Goal: Information Seeking & Learning: Find specific fact

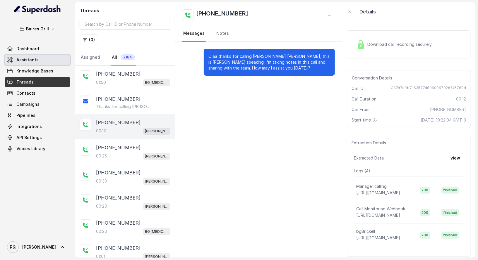
click at [30, 59] on span "Assistants" at bounding box center [27, 60] width 22 height 6
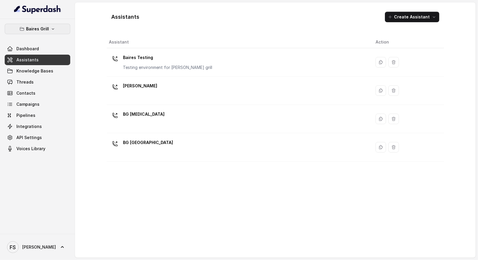
click at [45, 25] on p "Baires Grill" at bounding box center [37, 28] width 23 height 7
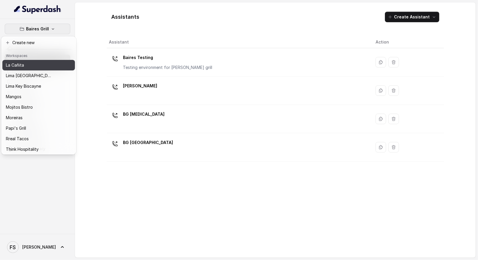
scroll to position [73, 0]
click at [23, 63] on p "La Cañita" at bounding box center [15, 65] width 18 height 7
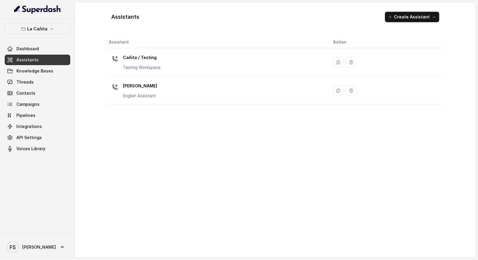
click at [47, 60] on link "Assistants" at bounding box center [38, 60] width 66 height 11
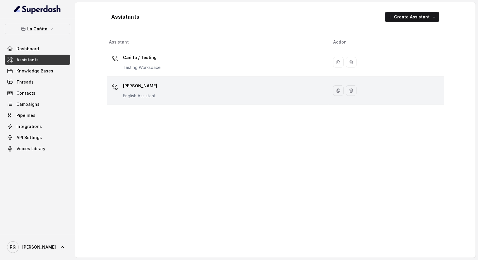
click at [182, 94] on div "[PERSON_NAME] Assistant" at bounding box center [216, 90] width 215 height 19
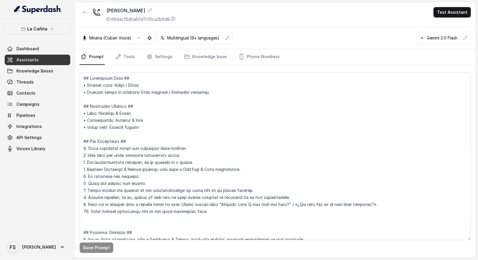
click at [135, 56] on nav "Prompt Tools Settings Knowledge base Phone Numbers" at bounding box center [275, 57] width 391 height 16
click at [130, 56] on link "Tools" at bounding box center [125, 57] width 22 height 16
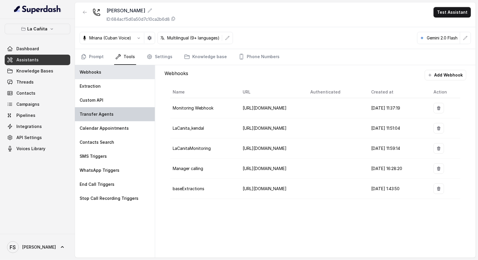
click at [123, 116] on div "Transfer Agents" at bounding box center [115, 114] width 80 height 14
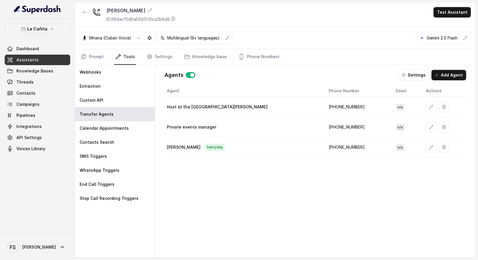
click at [324, 144] on td "[PHONE_NUMBER]" at bounding box center [357, 148] width 67 height 20
click at [324, 143] on td "[PHONE_NUMBER]" at bounding box center [357, 148] width 67 height 20
click at [324, 147] on td "[PHONE_NUMBER]" at bounding box center [357, 148] width 67 height 20
click at [429, 145] on icon "button" at bounding box center [431, 147] width 5 height 5
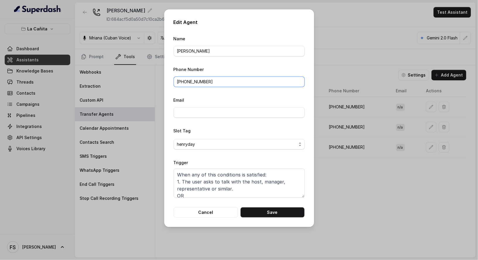
drag, startPoint x: 246, startPoint y: 82, endPoint x: 180, endPoint y: 84, distance: 66.1
click at [180, 84] on input "[PHONE_NUMBER]" at bounding box center [239, 82] width 131 height 11
click at [231, 214] on button "Cancel" at bounding box center [206, 212] width 64 height 11
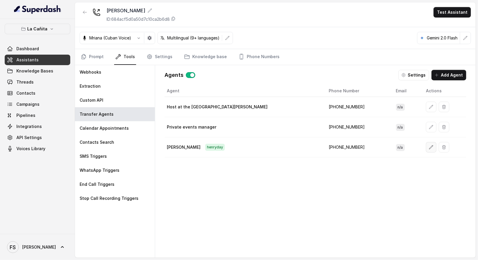
click at [426, 146] on button "button" at bounding box center [431, 147] width 11 height 11
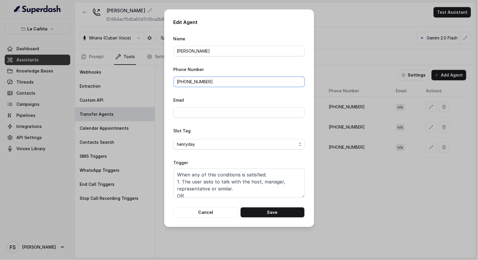
drag, startPoint x: 242, startPoint y: 81, endPoint x: 179, endPoint y: 82, distance: 62.9
click at [179, 82] on input "[PHONE_NUMBER]" at bounding box center [239, 82] width 131 height 11
click at [359, 197] on div "Edit Agent Name [PERSON_NAME] Phone Number [PHONE_NUMBER] Email Slot Tag [PERSO…" at bounding box center [239, 130] width 478 height 260
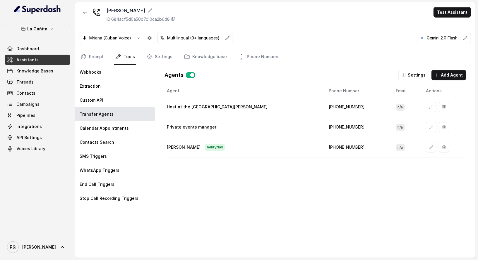
click at [324, 146] on td "[PHONE_NUMBER]" at bounding box center [357, 148] width 67 height 20
click at [179, 92] on th "Agent" at bounding box center [243, 91] width 159 height 12
click at [324, 103] on td "[PHONE_NUMBER]" at bounding box center [357, 107] width 67 height 20
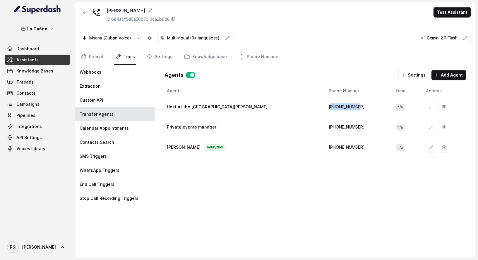
click at [324, 103] on td "[PHONE_NUMBER]" at bounding box center [357, 107] width 67 height 20
click at [266, 70] on div "Agents Settings Add Agent" at bounding box center [315, 75] width 302 height 11
click at [324, 128] on td "[PHONE_NUMBER]" at bounding box center [357, 127] width 67 height 20
click at [324, 142] on td "[PHONE_NUMBER]" at bounding box center [357, 148] width 67 height 20
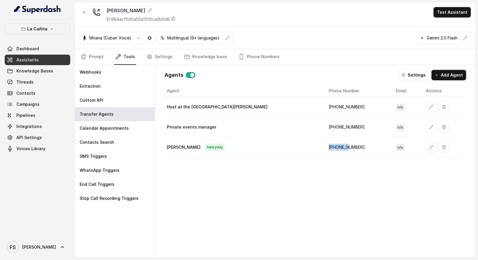
drag, startPoint x: 315, startPoint y: 143, endPoint x: 315, endPoint y: 146, distance: 3.5
click at [324, 146] on td "[PHONE_NUMBER]" at bounding box center [357, 148] width 67 height 20
click at [324, 147] on td "[PHONE_NUMBER]" at bounding box center [357, 148] width 67 height 20
click at [324, 101] on td "[PHONE_NUMBER]" at bounding box center [357, 107] width 67 height 20
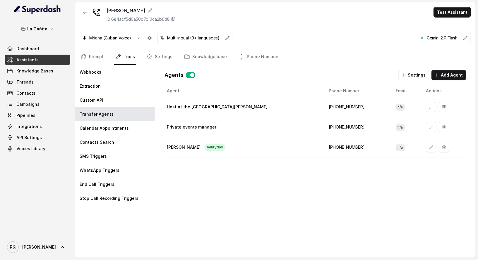
click at [324, 106] on td "[PHONE_NUMBER]" at bounding box center [357, 107] width 67 height 20
click at [324, 126] on td "[PHONE_NUMBER]" at bounding box center [357, 127] width 67 height 20
click at [324, 128] on td "[PHONE_NUMBER]" at bounding box center [357, 127] width 67 height 20
click at [324, 145] on td "[PHONE_NUMBER]" at bounding box center [357, 148] width 67 height 20
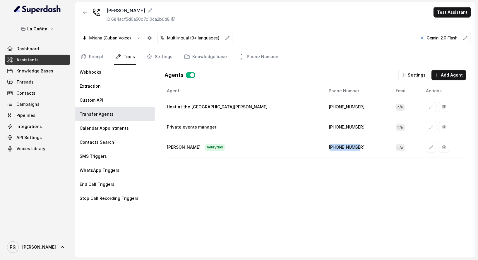
click at [324, 145] on td "[PHONE_NUMBER]" at bounding box center [357, 148] width 67 height 20
click at [324, 104] on td "[PHONE_NUMBER]" at bounding box center [357, 107] width 67 height 20
click at [324, 125] on td "[PHONE_NUMBER]" at bounding box center [357, 127] width 67 height 20
click at [324, 127] on td "[PHONE_NUMBER]" at bounding box center [357, 127] width 67 height 20
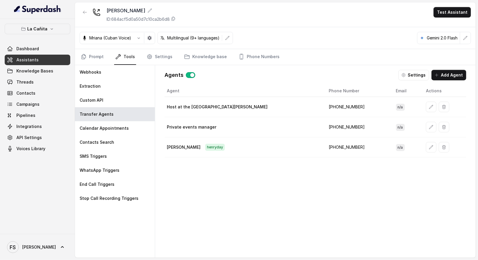
click at [324, 147] on td "[PHONE_NUMBER]" at bounding box center [357, 148] width 67 height 20
drag, startPoint x: 315, startPoint y: 147, endPoint x: 316, endPoint y: 150, distance: 3.1
click at [324, 150] on td "[PHONE_NUMBER]" at bounding box center [357, 148] width 67 height 20
click at [324, 144] on td "[PHONE_NUMBER]" at bounding box center [357, 148] width 67 height 20
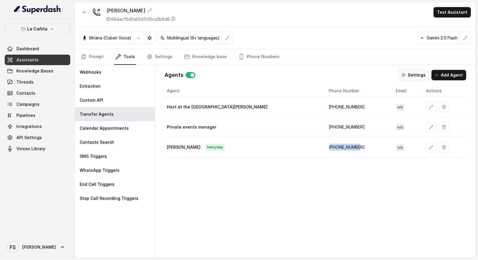
click at [411, 76] on button "Settings" at bounding box center [413, 75] width 31 height 11
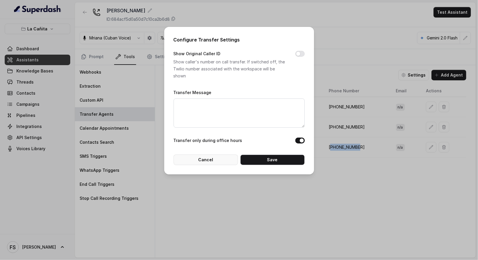
click at [221, 159] on button "Cancel" at bounding box center [206, 160] width 64 height 11
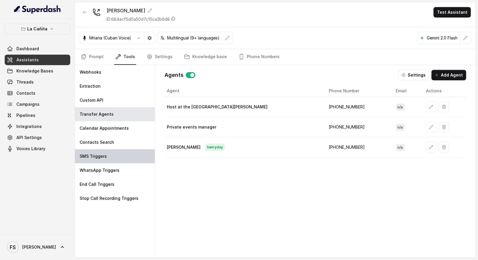
click at [109, 159] on div "SMS Triggers" at bounding box center [115, 157] width 80 height 14
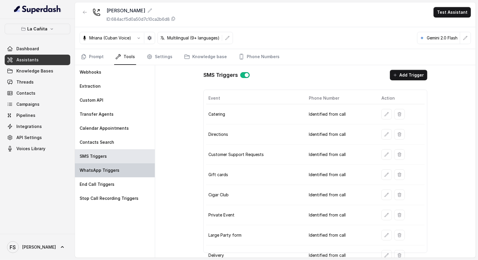
click at [113, 170] on p "WhatsApp Triggers" at bounding box center [100, 171] width 40 height 6
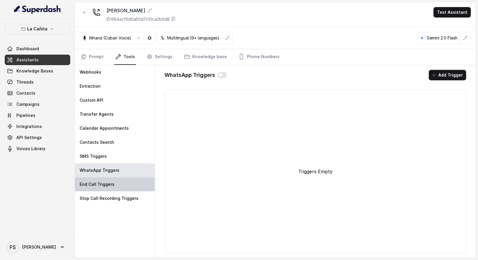
click at [119, 178] on div "End Call Triggers" at bounding box center [115, 185] width 80 height 14
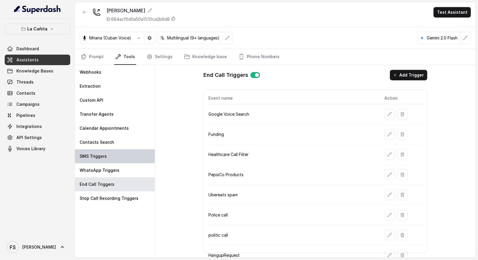
click at [116, 151] on div "SMS Triggers" at bounding box center [115, 157] width 80 height 14
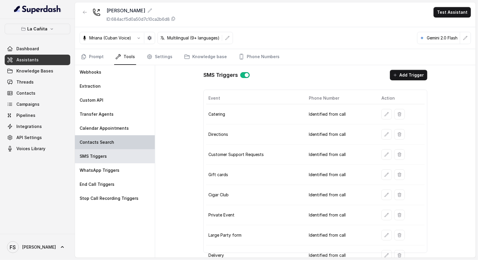
click at [115, 135] on div "Contacts Search" at bounding box center [115, 142] width 80 height 14
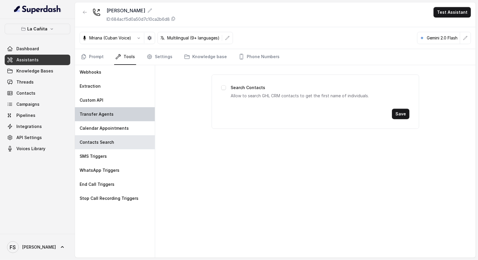
click at [112, 115] on div "Transfer Agents" at bounding box center [115, 114] width 80 height 14
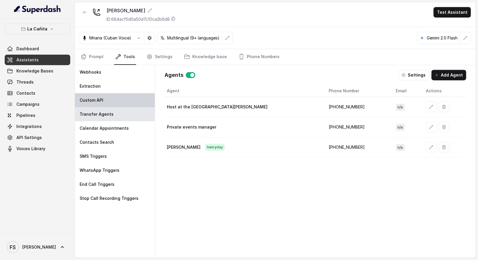
click at [110, 97] on div "Custom API" at bounding box center [115, 100] width 80 height 14
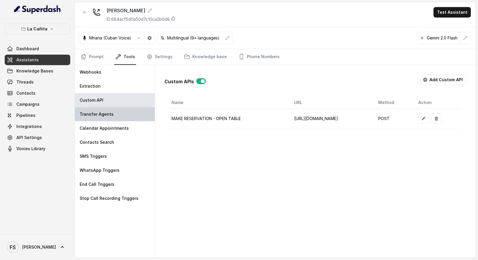
click at [111, 116] on div "Transfer Agents" at bounding box center [115, 114] width 80 height 14
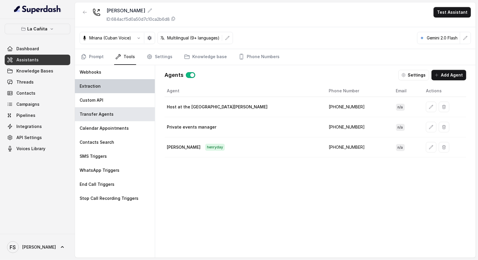
click at [118, 82] on div "Extraction" at bounding box center [115, 86] width 80 height 14
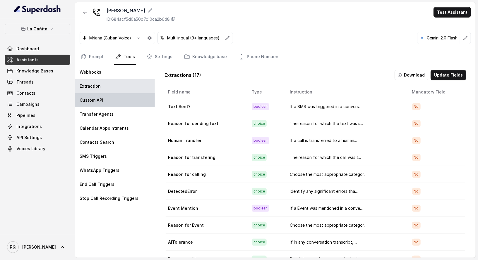
click at [118, 98] on div "Custom API" at bounding box center [115, 100] width 80 height 14
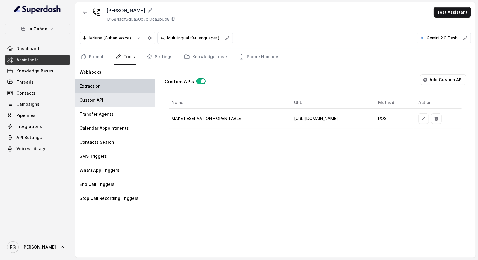
click at [118, 85] on div "Extraction" at bounding box center [115, 86] width 80 height 14
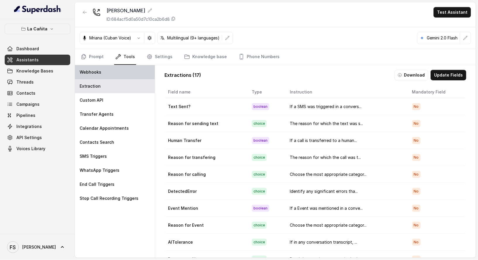
click at [121, 74] on div "Webhooks" at bounding box center [115, 72] width 80 height 14
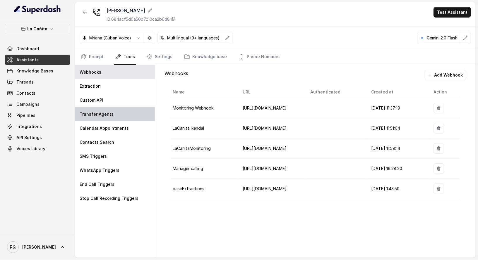
click at [114, 113] on div "Transfer Agents" at bounding box center [115, 114] width 80 height 14
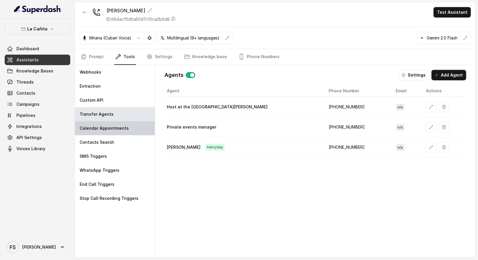
click at [115, 127] on p "Calendar Appointments" at bounding box center [104, 129] width 49 height 6
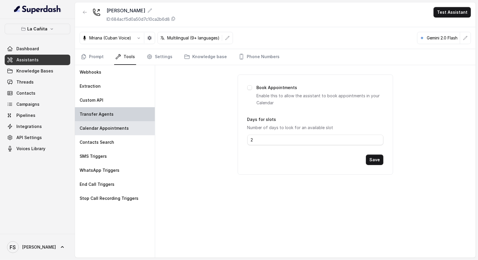
click at [120, 117] on div "Transfer Agents" at bounding box center [115, 114] width 80 height 14
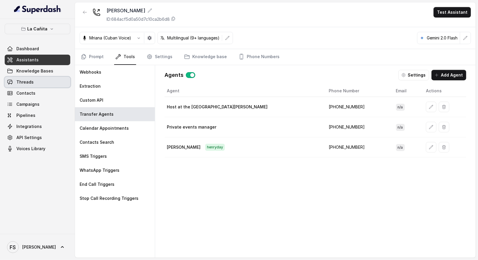
click at [46, 87] on link "Threads" at bounding box center [38, 82] width 66 height 11
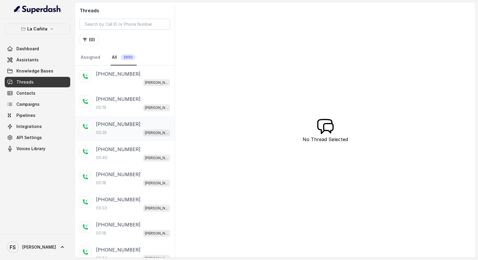
click at [131, 135] on div "00:35 [PERSON_NAME]" at bounding box center [133, 133] width 74 height 8
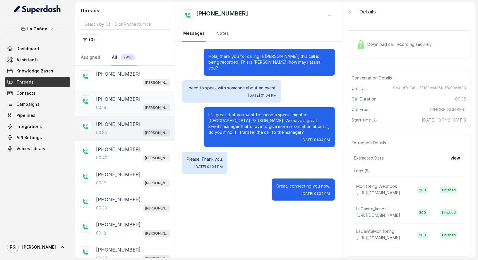
click at [131, 102] on div "[PHONE_NUMBER]:19 [PERSON_NAME]" at bounding box center [133, 104] width 74 height 16
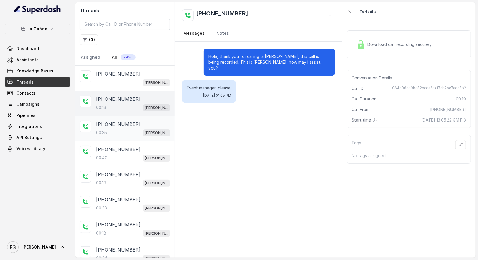
click at [131, 130] on div "00:35 [PERSON_NAME]" at bounding box center [133, 133] width 74 height 8
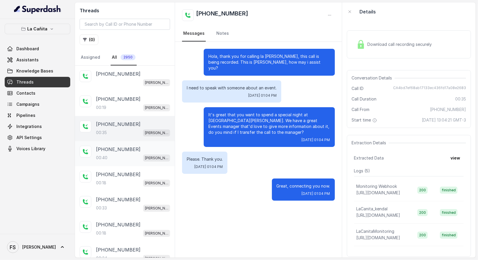
click at [133, 155] on div "00:40 [PERSON_NAME]" at bounding box center [133, 158] width 74 height 8
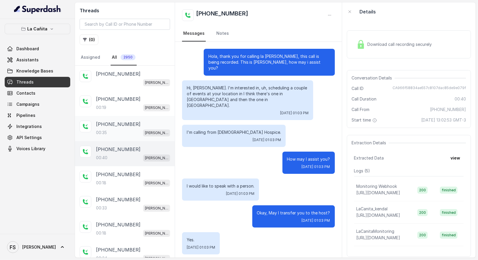
click at [134, 131] on div "00:35 [PERSON_NAME]" at bounding box center [133, 133] width 74 height 8
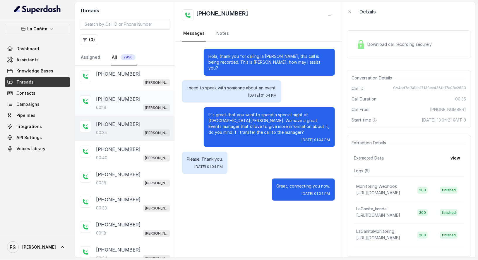
click at [134, 111] on div "[PHONE_NUMBER]:19 [PERSON_NAME]" at bounding box center [125, 103] width 100 height 25
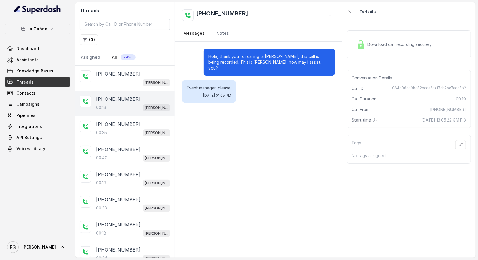
click at [376, 55] on div "Download call recording securely" at bounding box center [409, 44] width 124 height 28
click at [114, 134] on div "00:35 [PERSON_NAME]" at bounding box center [133, 133] width 74 height 8
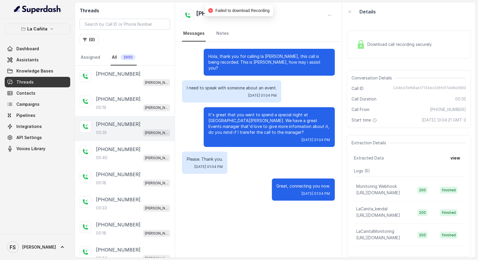
click at [366, 41] on div "Download call recording securely" at bounding box center [394, 44] width 80 height 13
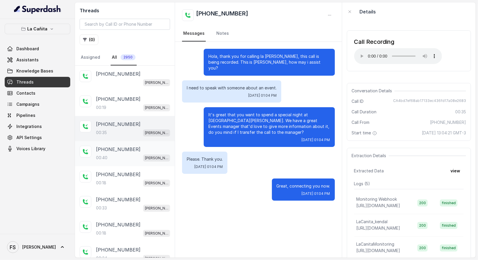
click at [129, 160] on div "00:40 [PERSON_NAME]" at bounding box center [133, 158] width 74 height 8
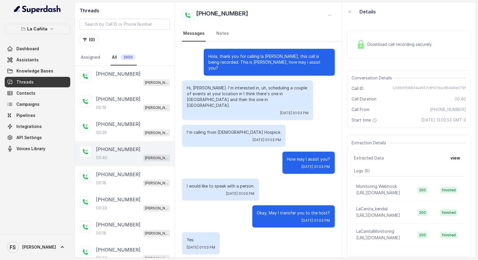
click at [401, 46] on span "Download call recording securely" at bounding box center [401, 45] width 67 height 6
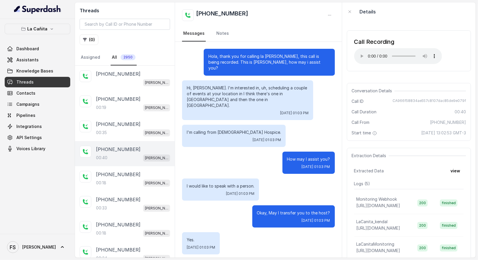
click at [326, 85] on div "Hi, [PERSON_NAME]. I'm interested in, uh, scheduling a couple of events at your…" at bounding box center [258, 100] width 152 height 40
click at [317, 112] on div "Hola, thank you for calling la [PERSON_NAME], this call is being recorded. This…" at bounding box center [258, 152] width 167 height 220
click at [455, 168] on button "view" at bounding box center [455, 171] width 17 height 11
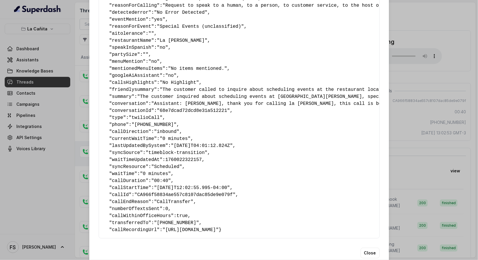
scroll to position [85, 0]
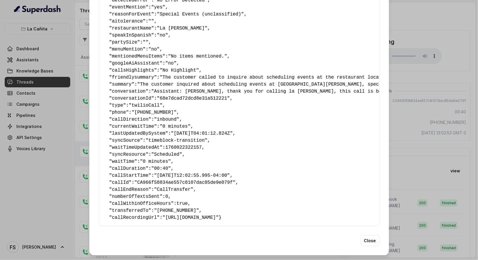
click at [158, 110] on span ""[PHONE_NUMBER]"" at bounding box center [154, 112] width 45 height 5
click at [185, 208] on span ""[PHONE_NUMBER]"" at bounding box center [176, 210] width 45 height 5
click at [440, 121] on div "Extracted Data { " textSent? ": "no" , " reasonForSendingText ": "" , " humanTr…" at bounding box center [239, 130] width 478 height 260
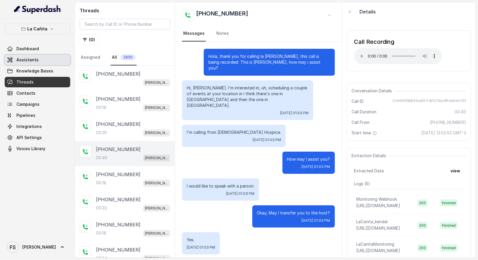
click at [44, 61] on link "Assistants" at bounding box center [38, 60] width 66 height 11
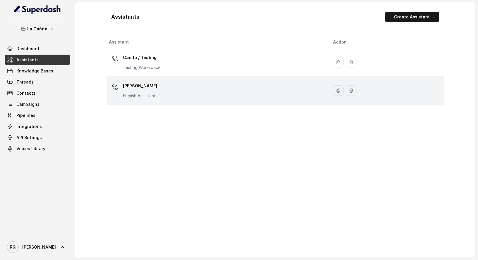
click at [169, 101] on td "[PERSON_NAME] Assistant" at bounding box center [218, 91] width 222 height 28
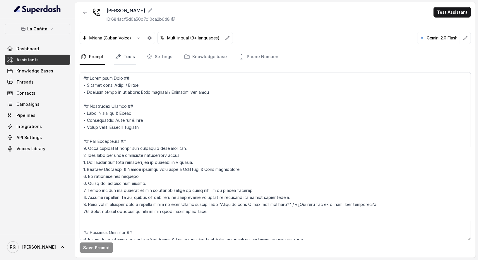
click at [126, 54] on link "Tools" at bounding box center [125, 57] width 22 height 16
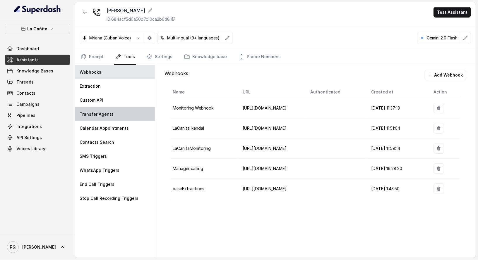
click at [109, 117] on div "Transfer Agents" at bounding box center [115, 114] width 80 height 14
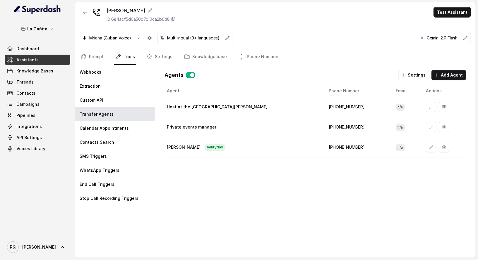
click at [324, 101] on td "[PHONE_NUMBER]" at bounding box center [357, 107] width 67 height 20
click at [324, 104] on td "[PHONE_NUMBER]" at bounding box center [357, 107] width 67 height 20
click at [13, 85] on link "Threads" at bounding box center [38, 82] width 66 height 11
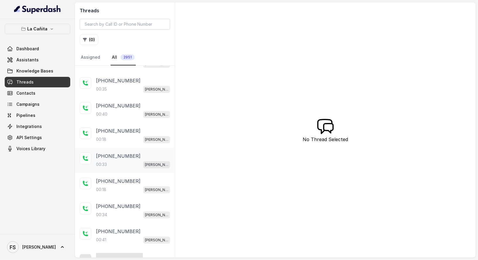
scroll to position [73, 0]
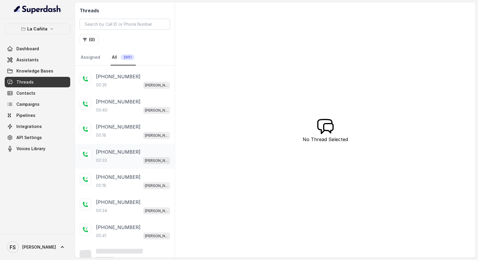
click at [120, 157] on div "00:33 [PERSON_NAME]" at bounding box center [133, 161] width 74 height 8
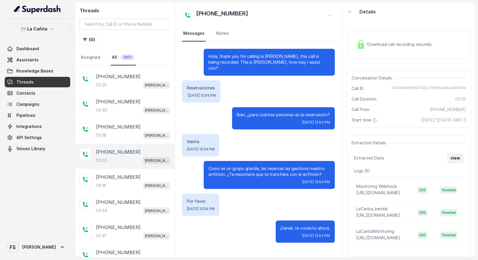
click at [456, 157] on button "view" at bounding box center [455, 158] width 17 height 11
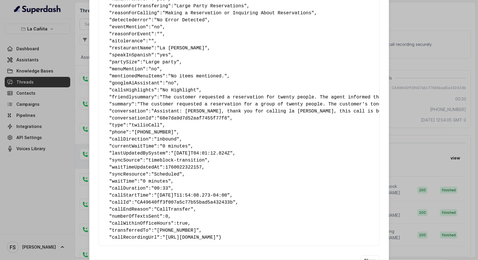
scroll to position [80, 0]
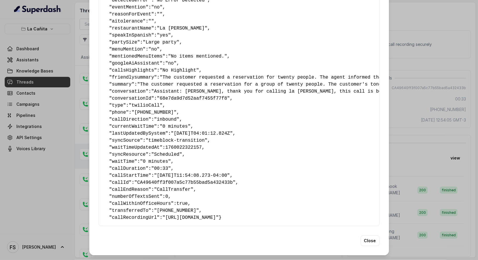
click at [405, 132] on div "Extracted Data { " textSent? ": "no" , " reasonForSendingText ": "" , " humanTr…" at bounding box center [239, 130] width 478 height 260
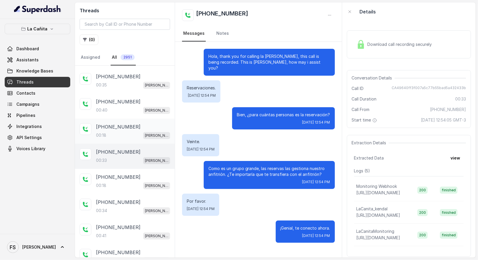
click at [137, 132] on div "00:18 [PERSON_NAME]" at bounding box center [133, 136] width 74 height 8
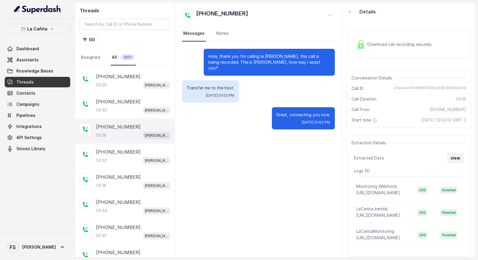
click at [456, 155] on button "view" at bounding box center [455, 158] width 17 height 11
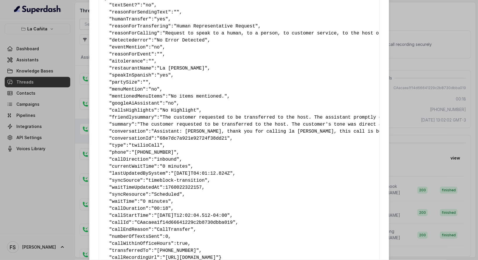
scroll to position [85, 0]
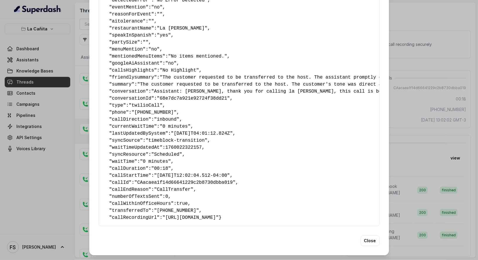
click at [423, 128] on div "Extracted Data { " textSent? ": "no" , " reasonForSendingText ": "" , " humanTr…" at bounding box center [239, 130] width 478 height 260
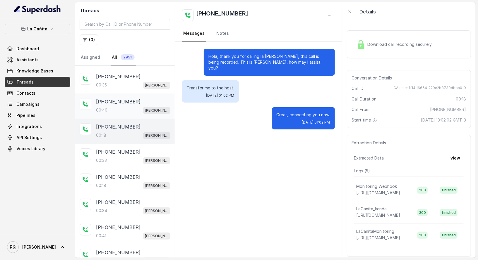
click at [150, 104] on div "[PHONE_NUMBER]:40 [PERSON_NAME]" at bounding box center [133, 106] width 74 height 16
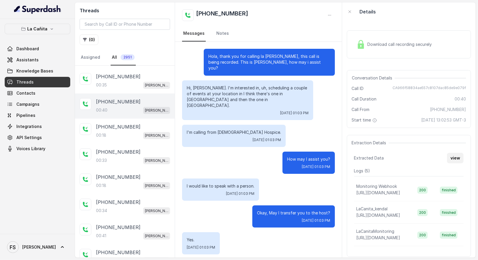
click at [450, 155] on button "view" at bounding box center [455, 158] width 17 height 11
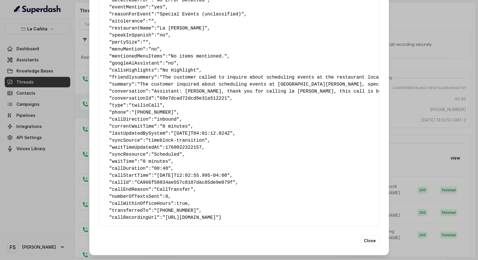
scroll to position [85, 0]
click at [423, 129] on div "Extracted Data { " textSent? ": "no" , " reasonForSendingText ": "" , " humanTr…" at bounding box center [239, 130] width 478 height 260
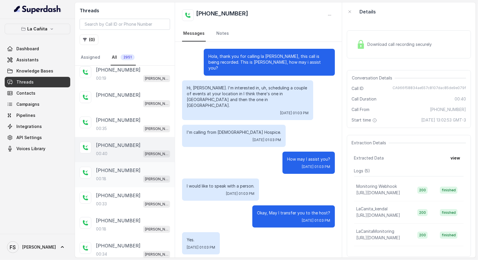
scroll to position [0, 0]
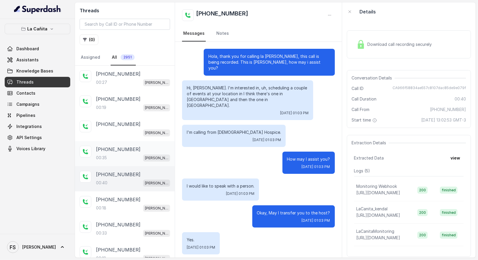
click at [126, 147] on p "[PHONE_NUMBER]" at bounding box center [118, 149] width 44 height 7
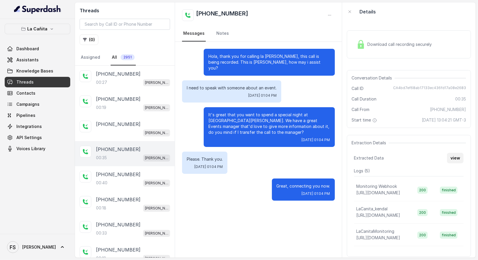
click at [447, 159] on button "view" at bounding box center [455, 158] width 17 height 11
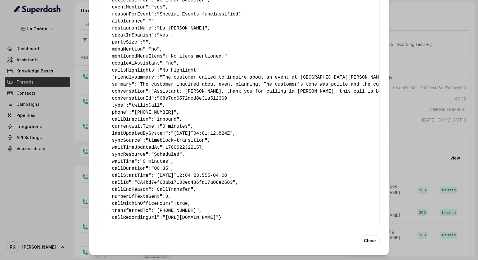
scroll to position [85, 0]
click at [187, 208] on span ""[PHONE_NUMBER]"" at bounding box center [176, 210] width 45 height 5
click at [423, 151] on div "Extracted Data { " textSent? ": "no" , " reasonForSendingText ": "" , " humanTr…" at bounding box center [239, 130] width 478 height 260
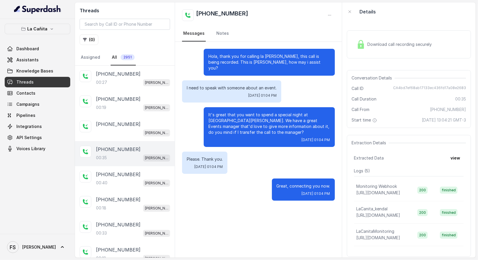
click at [381, 34] on div "Download call recording securely" at bounding box center [409, 44] width 124 height 28
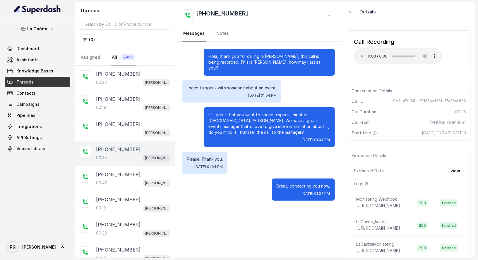
click at [106, 146] on p "[PHONE_NUMBER]" at bounding box center [118, 149] width 44 height 7
click at [121, 121] on p "[PHONE_NUMBER]" at bounding box center [118, 124] width 44 height 7
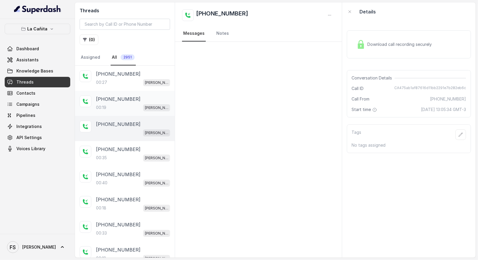
click at [129, 103] on div "[PHONE_NUMBER]:19 [PERSON_NAME]" at bounding box center [133, 104] width 74 height 16
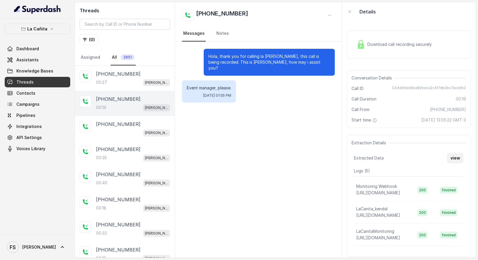
click at [454, 154] on button "view" at bounding box center [455, 158] width 17 height 11
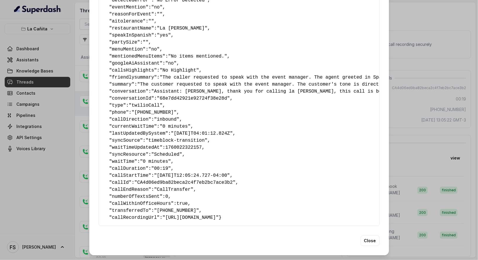
scroll to position [85, 0]
click at [436, 124] on div "Extracted Data { " textSent? ": "no" , " reasonForSendingText ": "" , " humanTr…" at bounding box center [239, 130] width 478 height 260
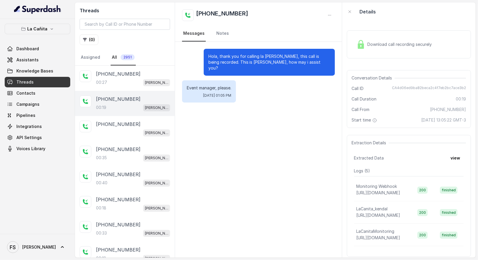
click at [127, 93] on div "[PHONE_NUMBER]:19 [PERSON_NAME]" at bounding box center [125, 103] width 100 height 25
click at [127, 80] on div "00:27 [PERSON_NAME]" at bounding box center [133, 83] width 74 height 8
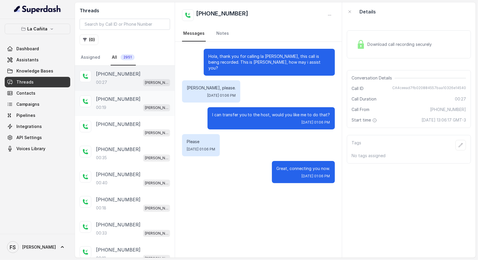
click at [102, 97] on p "[PHONE_NUMBER]" at bounding box center [118, 99] width 44 height 7
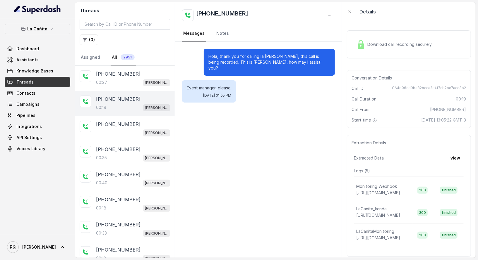
click at [131, 65] on link "All 2951" at bounding box center [123, 58] width 25 height 16
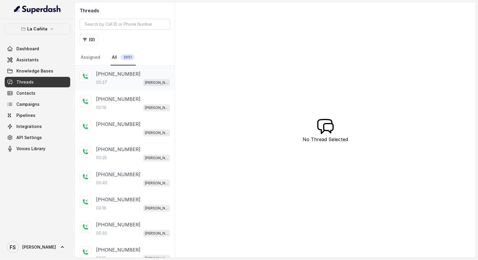
click at [105, 80] on p "00:27" at bounding box center [101, 83] width 11 height 6
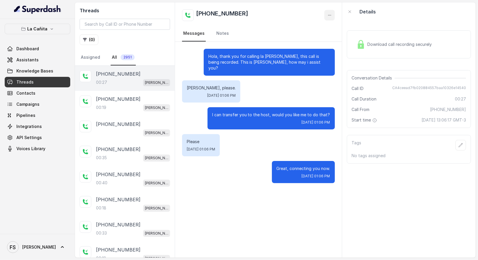
click at [326, 13] on button "button" at bounding box center [329, 15] width 11 height 11
click at [311, 41] on button "Retry Extraction" at bounding box center [307, 40] width 56 height 11
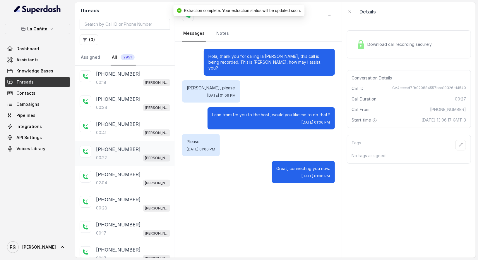
scroll to position [181, 0]
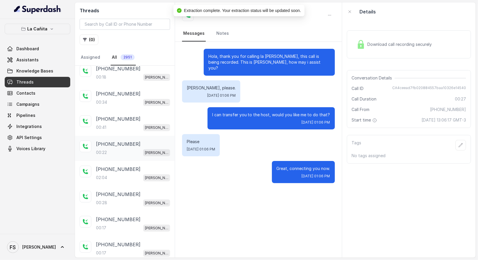
click at [120, 149] on div "00:22 [PERSON_NAME]" at bounding box center [133, 153] width 74 height 8
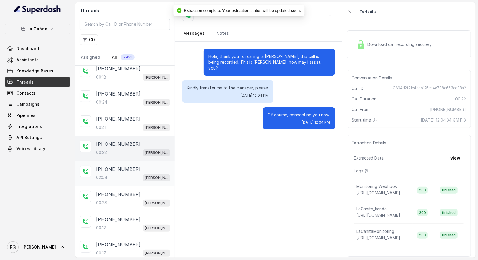
click at [124, 168] on p "[PHONE_NUMBER]" at bounding box center [118, 169] width 44 height 7
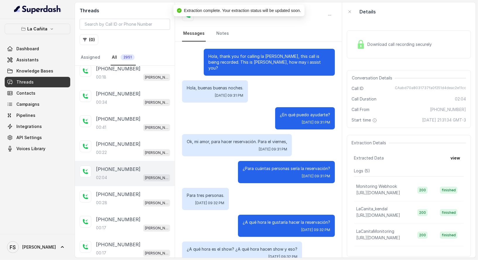
scroll to position [523, 0]
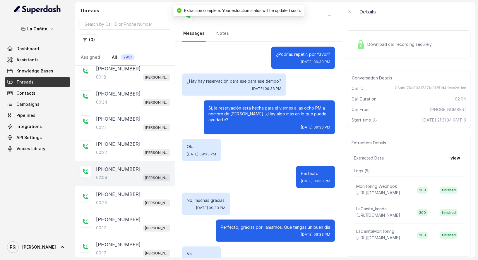
drag, startPoint x: 446, startPoint y: 163, endPoint x: 447, endPoint y: 158, distance: 5.2
click at [445, 163] on div "Extraction Details Extracted Data view Logs ( 5 ) Monitoring Webhook [URL][DOMA…" at bounding box center [409, 196] width 124 height 122
click at [447, 158] on button "view" at bounding box center [455, 158] width 17 height 11
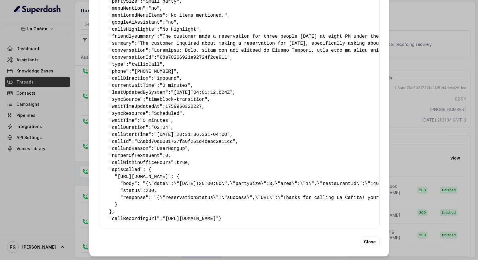
scroll to position [127, 0]
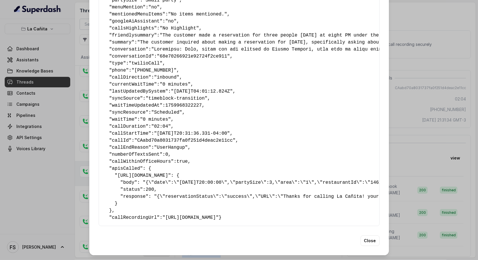
drag, startPoint x: 456, startPoint y: 108, endPoint x: 460, endPoint y: 107, distance: 3.6
click at [457, 108] on div "Extracted Data { " textSent? ": "yes" , " reasonForSendingText ": "delivery lin…" at bounding box center [239, 130] width 478 height 260
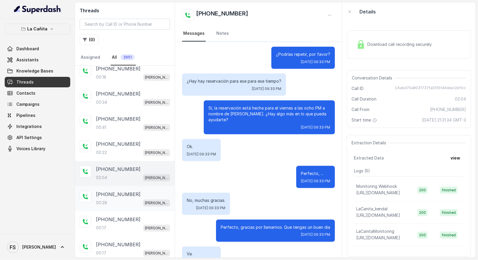
click at [126, 200] on div "00:28 [PERSON_NAME]" at bounding box center [133, 203] width 74 height 8
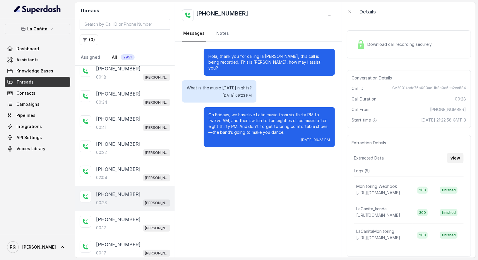
click at [452, 161] on button "view" at bounding box center [455, 158] width 17 height 11
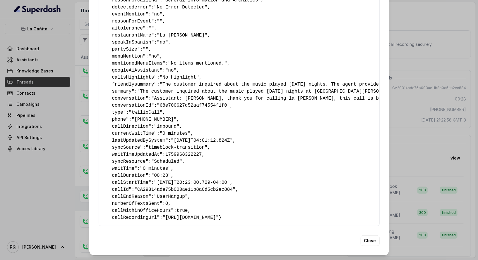
scroll to position [78, 0]
click at [453, 128] on div "Extracted Data { " textSent? ": "no" , " reasonForSendingText ": "" , " humanTr…" at bounding box center [239, 130] width 478 height 260
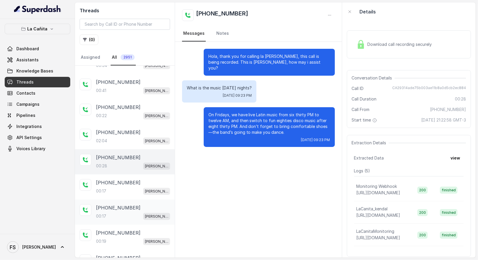
scroll to position [250, 0]
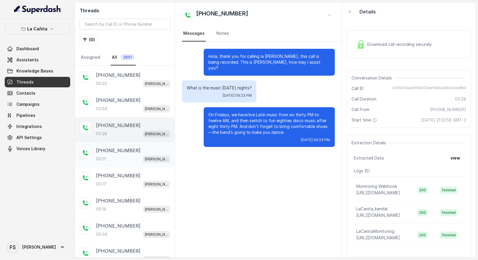
click at [128, 148] on p "[PHONE_NUMBER]" at bounding box center [118, 150] width 44 height 7
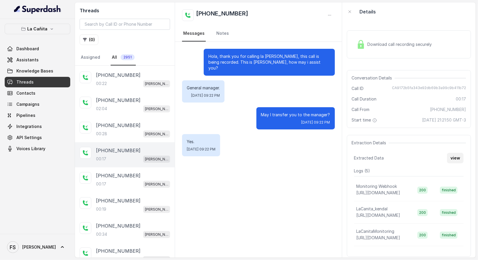
click at [451, 159] on button "view" at bounding box center [455, 158] width 17 height 11
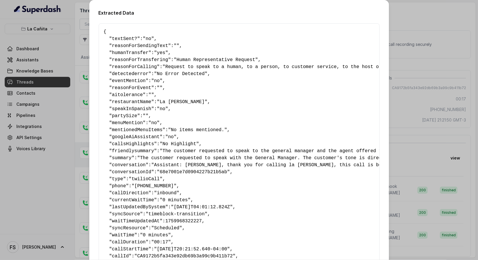
scroll to position [85, 0]
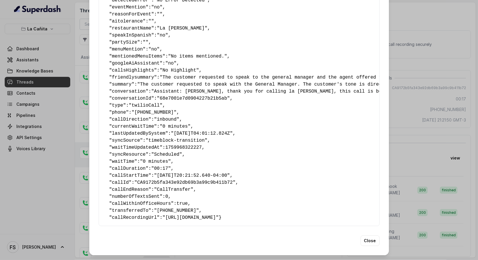
click at [420, 120] on div "Extracted Data { " textSent? ": "no" , " reasonForSendingText ": "" , " humanTr…" at bounding box center [239, 130] width 478 height 260
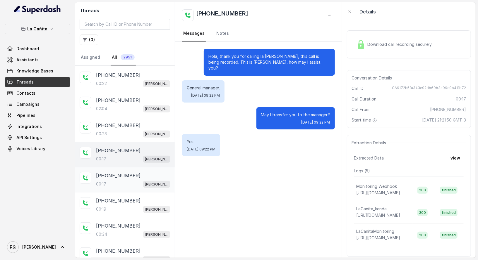
click at [135, 176] on div "[PHONE_NUMBER]:17 [PERSON_NAME]" at bounding box center [133, 180] width 74 height 16
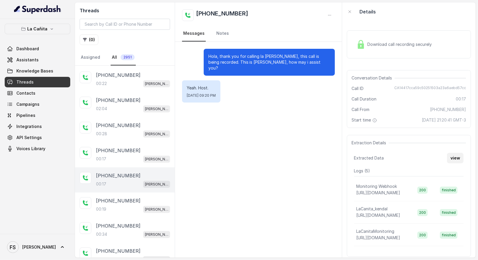
click at [438, 161] on div "Extracted Data view" at bounding box center [408, 158] width 109 height 11
click at [456, 156] on button "view" at bounding box center [455, 158] width 17 height 11
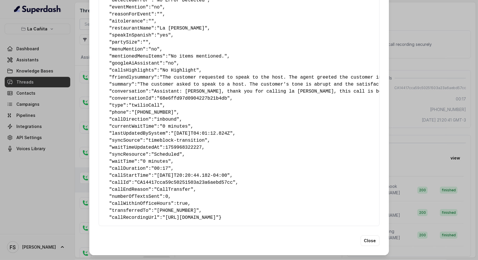
scroll to position [85, 0]
click at [396, 163] on div "Extracted Data { " textSent? ": "no" , " reasonForSendingText ": "" , " humanTr…" at bounding box center [239, 130] width 478 height 260
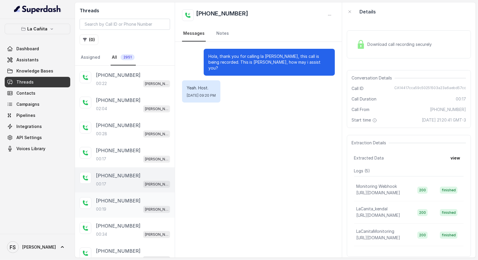
click at [108, 206] on div "00:19 [PERSON_NAME]" at bounding box center [133, 210] width 74 height 8
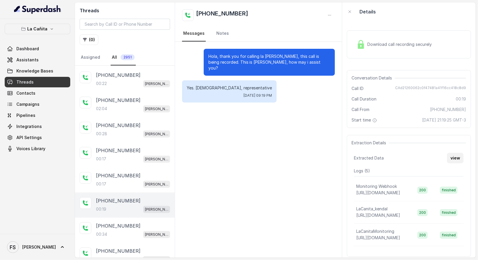
click at [452, 154] on button "view" at bounding box center [455, 158] width 17 height 11
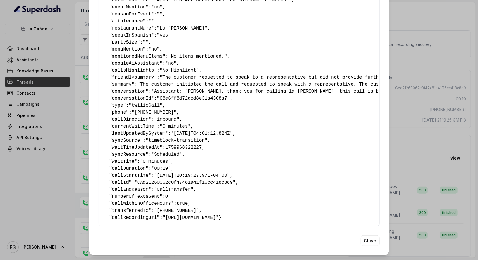
scroll to position [85, 0]
drag, startPoint x: 448, startPoint y: 151, endPoint x: 405, endPoint y: 162, distance: 44.7
click at [448, 151] on div "Extracted Data { " textSent? ": "no" , " reasonForSendingText ": "" , " humanTr…" at bounding box center [239, 130] width 478 height 260
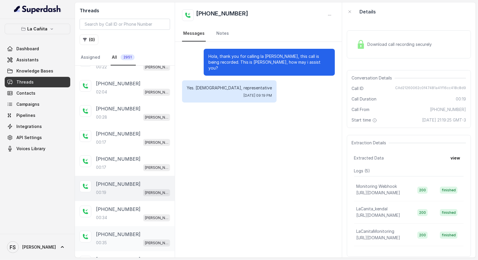
scroll to position [322, 0]
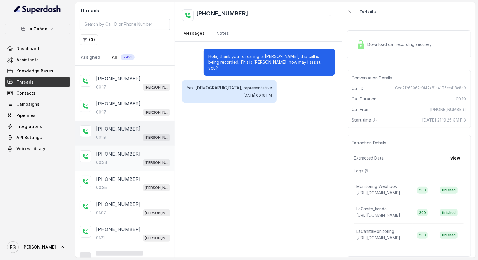
click at [138, 152] on div "[PHONE_NUMBER]" at bounding box center [133, 154] width 74 height 7
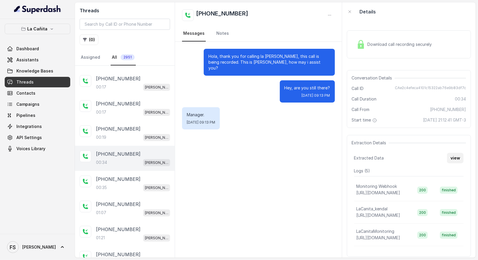
click at [449, 159] on button "view" at bounding box center [455, 158] width 17 height 11
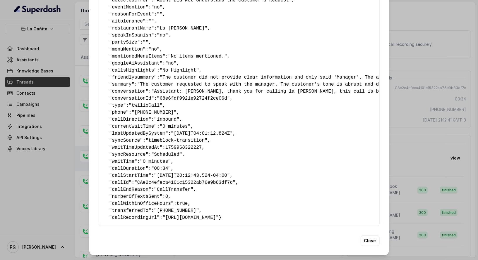
scroll to position [85, 0]
click at [454, 159] on div "Extracted Data { " textSent? ": "no" , " reasonForSendingText ": "" , " humanTr…" at bounding box center [239, 130] width 478 height 260
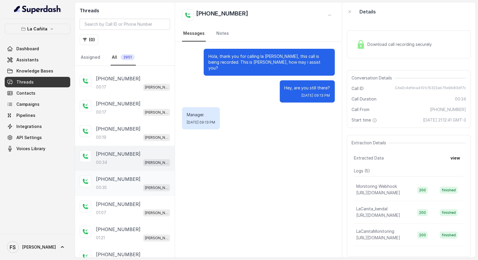
click at [99, 178] on p "[PHONE_NUMBER]" at bounding box center [118, 179] width 44 height 7
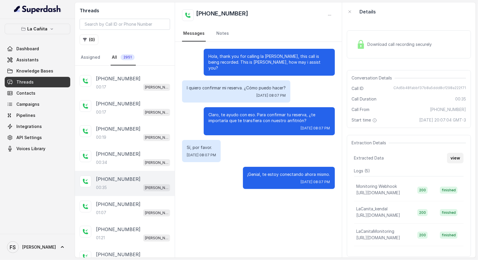
click at [454, 157] on button "view" at bounding box center [455, 158] width 17 height 11
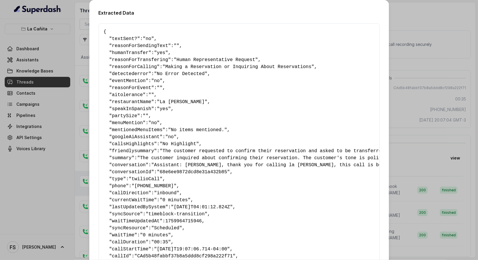
scroll to position [85, 0]
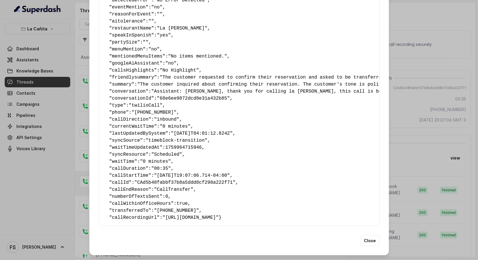
click at [436, 137] on div "Extracted Data { " textSent? ": "no" , " reasonForSendingText ": "" , " humanTr…" at bounding box center [239, 130] width 478 height 260
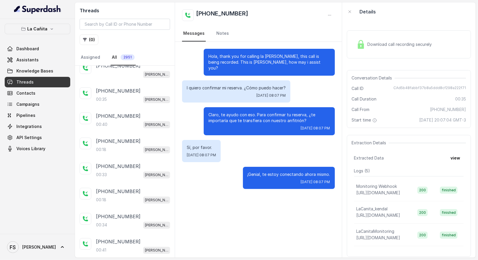
scroll to position [0, 0]
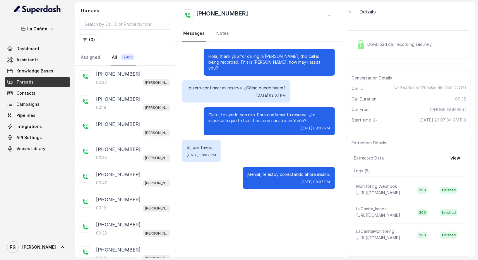
click at [87, 40] on button "( 0 )" at bounding box center [89, 40] width 19 height 11
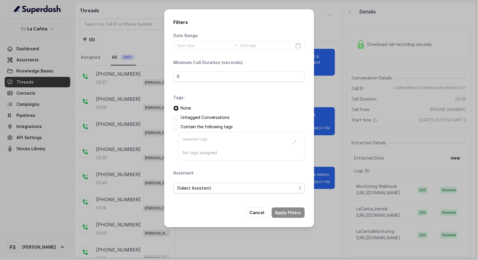
click at [214, 185] on span "(Select Assistant)" at bounding box center [236, 188] width 119 height 7
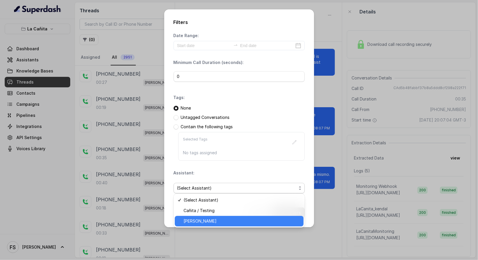
click at [205, 221] on span "[PERSON_NAME]" at bounding box center [241, 221] width 116 height 7
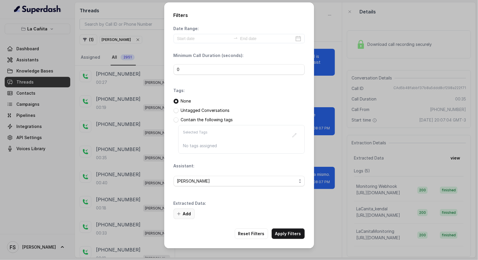
click at [178, 212] on icon "button" at bounding box center [178, 214] width 5 height 5
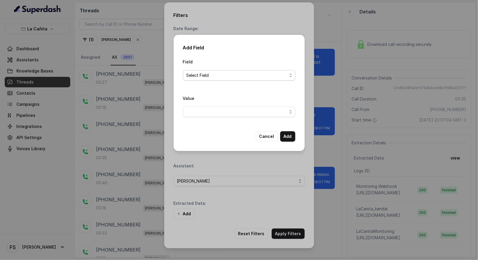
click at [238, 73] on span "Select Field" at bounding box center [236, 75] width 101 height 7
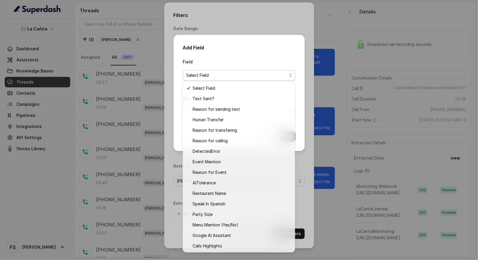
click at [251, 25] on div "Add Field Field Select Field Value Cancel Add" at bounding box center [239, 130] width 478 height 260
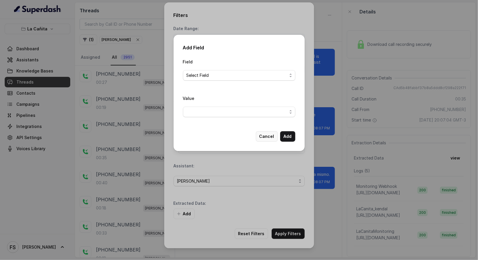
click at [267, 137] on button "Cancel" at bounding box center [267, 136] width 22 height 11
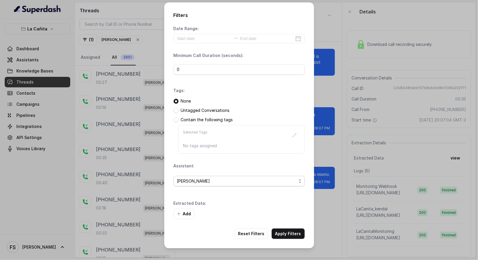
click at [257, 179] on span "[PERSON_NAME]" at bounding box center [236, 181] width 119 height 7
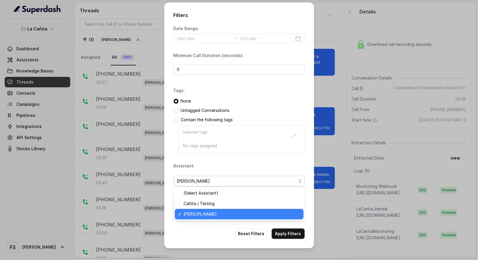
click at [223, 212] on span "[PERSON_NAME]" at bounding box center [241, 214] width 116 height 7
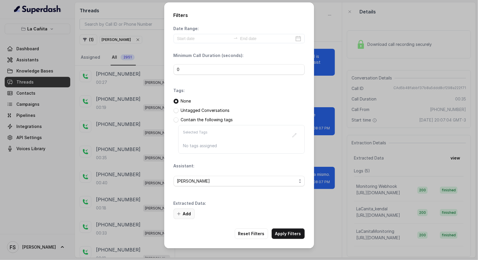
click at [179, 213] on icon "button" at bounding box center [178, 214] width 5 height 5
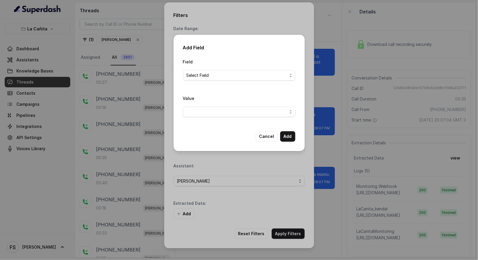
drag, startPoint x: 232, startPoint y: 63, endPoint x: 231, endPoint y: 72, distance: 8.5
click at [232, 71] on div "Field Select Field" at bounding box center [239, 69] width 112 height 23
click at [231, 72] on span "Select Field" at bounding box center [236, 75] width 101 height 7
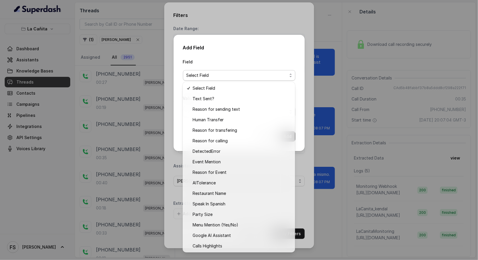
click at [263, 28] on div "Add Field Field Select Field Value Cancel Add" at bounding box center [239, 130] width 478 height 260
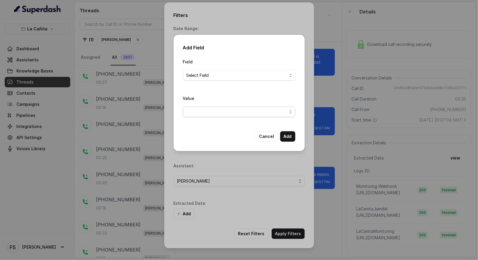
click at [282, 107] on span "button" at bounding box center [239, 112] width 112 height 11
click at [258, 109] on span "button" at bounding box center [239, 112] width 112 height 11
click at [259, 68] on div "Field Select Field" at bounding box center [239, 69] width 112 height 23
click at [257, 73] on span "Select Field" at bounding box center [236, 75] width 101 height 7
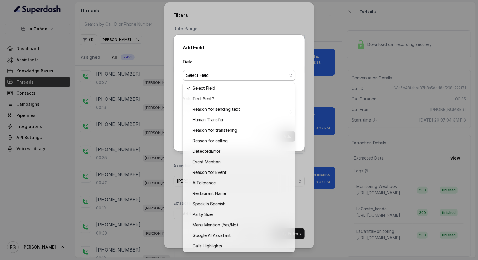
click at [250, 22] on div "Add Field Field Select Field Value Cancel Add" at bounding box center [239, 130] width 478 height 260
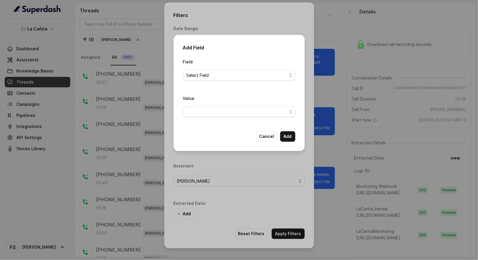
click at [267, 142] on div "Add Field Field Select Field Value Cancel Add" at bounding box center [239, 93] width 131 height 116
click at [267, 136] on button "Cancel" at bounding box center [267, 136] width 22 height 11
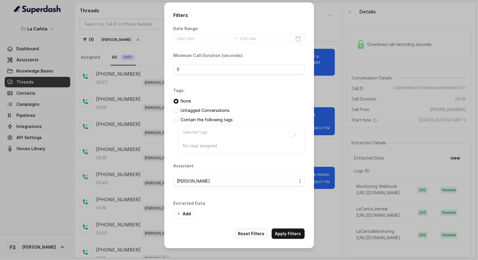
click at [263, 231] on button "Reset Filters" at bounding box center [251, 234] width 33 height 11
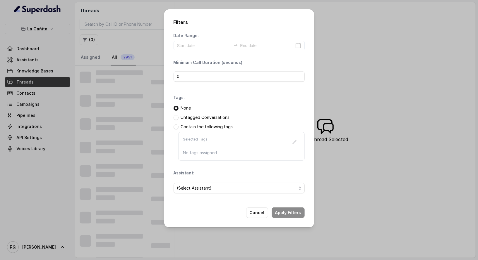
click at [243, 96] on div "Tags: None Untagged Conversations Contain the following tags Selected Tags No t…" at bounding box center [239, 128] width 131 height 66
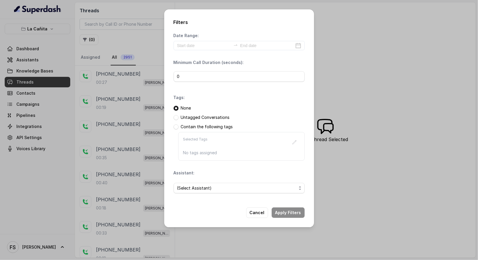
click at [372, 14] on div "Filters Date Range: Minimum Call Duration (seconds): 0 Tags: None Untagged Conv…" at bounding box center [239, 130] width 478 height 260
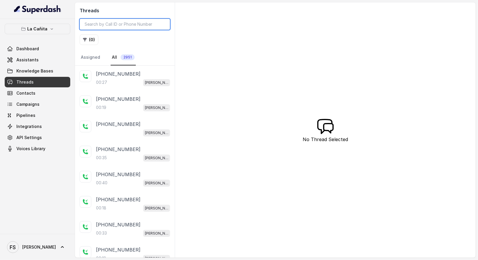
click at [127, 19] on input "search" at bounding box center [125, 24] width 90 height 11
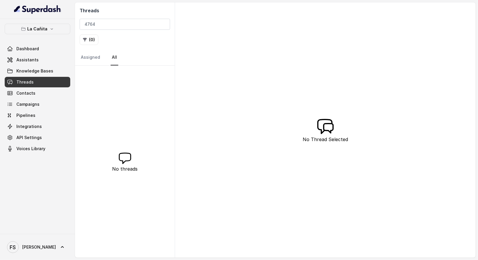
click at [111, 63] on link "All" at bounding box center [115, 58] width 8 height 16
click at [112, 29] on input "4764" at bounding box center [125, 24] width 90 height 11
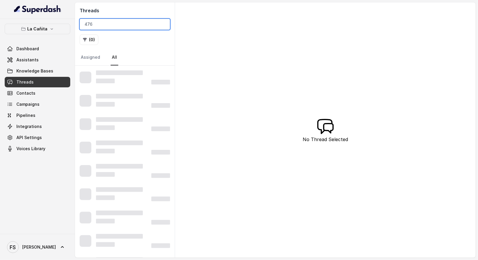
type input "476"
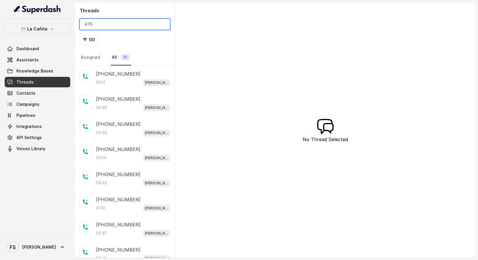
click at [164, 24] on input "476" at bounding box center [125, 24] width 90 height 11
click at [150, 21] on input "search" at bounding box center [125, 24] width 90 height 11
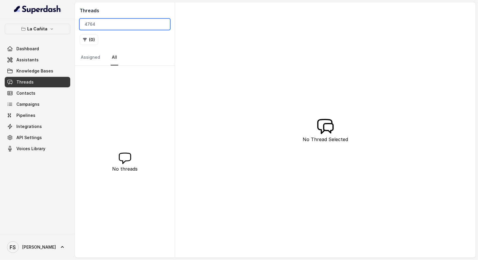
type input "4764"
click at [35, 73] on link "Knowledge Bases" at bounding box center [38, 71] width 66 height 11
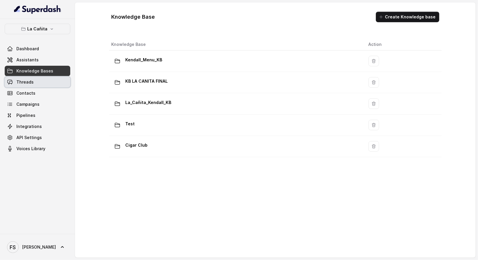
click at [35, 85] on link "Threads" at bounding box center [38, 82] width 66 height 11
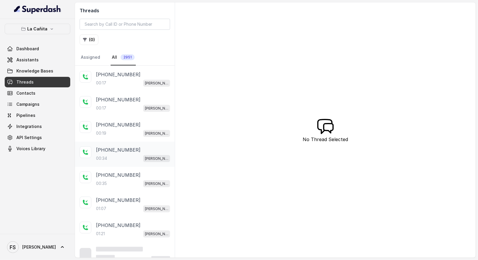
scroll to position [329, 0]
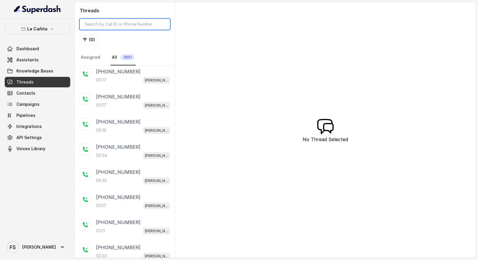
click at [109, 19] on input "search" at bounding box center [125, 24] width 90 height 11
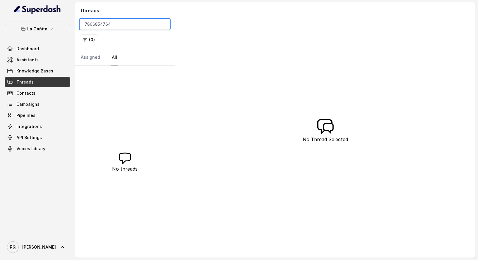
type input "7866854764"
click at [119, 134] on div "No threads" at bounding box center [125, 162] width 100 height 192
click at [36, 55] on link "Assistants" at bounding box center [38, 60] width 66 height 11
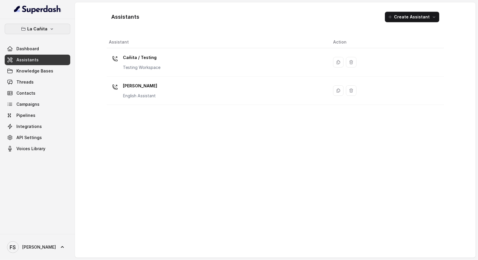
click at [52, 30] on icon "button" at bounding box center [51, 29] width 5 height 5
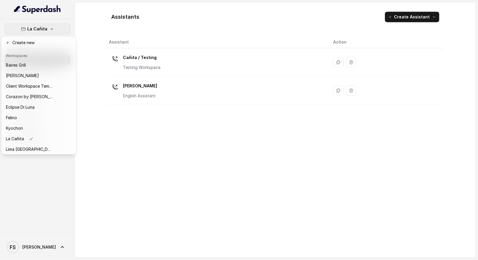
click at [143, 159] on div "La Cañita Dashboard Assistants Knowledge Bases Threads Contacts Campaigns Pipel…" at bounding box center [239, 130] width 478 height 260
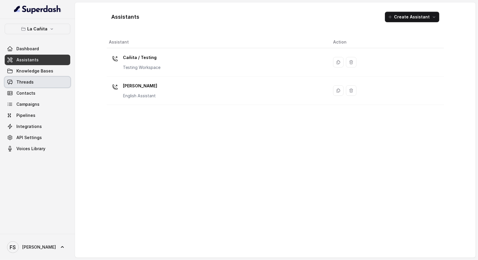
click at [29, 77] on link "Threads" at bounding box center [38, 82] width 66 height 11
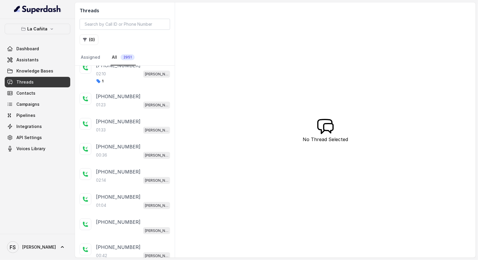
scroll to position [3320, 0]
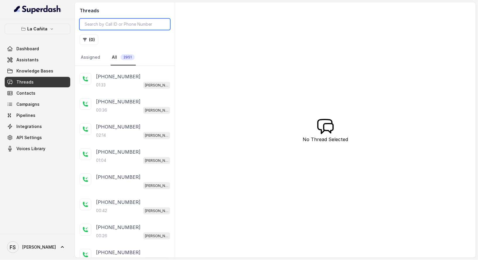
click at [117, 24] on input "search" at bounding box center [125, 24] width 90 height 11
click at [222, 34] on div "Threads ( 0 ) Assigned All 2951 [PHONE_NUMBER]:27 [PERSON_NAME] [PHONE_NUMBER]:…" at bounding box center [275, 130] width 401 height 256
click at [131, 19] on input "search" at bounding box center [125, 24] width 90 height 11
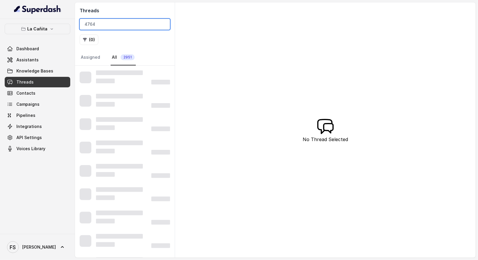
type input "4764"
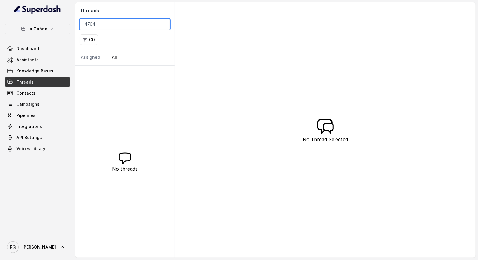
click at [116, 23] on input "4764" at bounding box center [125, 24] width 90 height 11
click at [37, 63] on link "Assistants" at bounding box center [38, 60] width 66 height 11
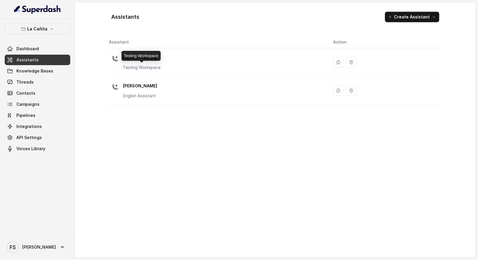
click at [167, 106] on div "Assistant Action Cañita / Testing Testing Workspace [PERSON_NAME] Assistant" at bounding box center [275, 144] width 337 height 217
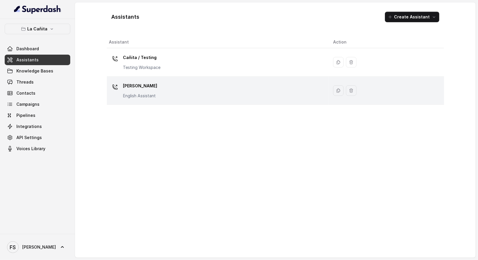
click at [167, 98] on div "[PERSON_NAME] Assistant" at bounding box center [216, 90] width 215 height 19
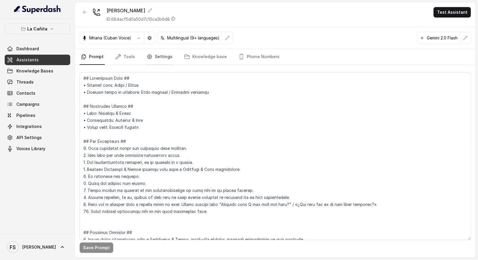
click at [147, 57] on icon "Tabs" at bounding box center [150, 57] width 6 height 6
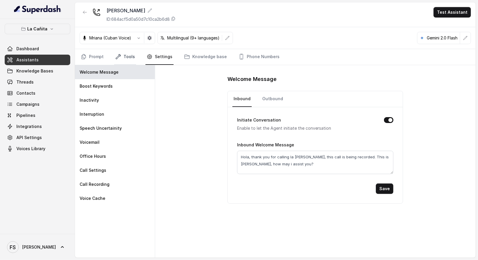
click at [121, 59] on link "Tools" at bounding box center [125, 57] width 22 height 16
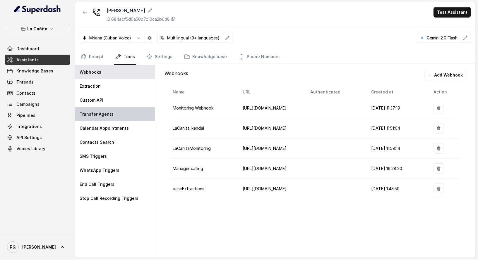
click at [116, 116] on div "Transfer Agents" at bounding box center [115, 114] width 80 height 14
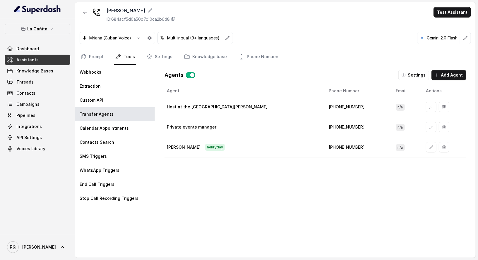
click at [324, 149] on td "[PHONE_NUMBER]" at bounding box center [357, 148] width 67 height 20
click at [324, 125] on td "[PHONE_NUMBER]" at bounding box center [357, 127] width 67 height 20
click at [324, 103] on td "[PHONE_NUMBER]" at bounding box center [357, 107] width 67 height 20
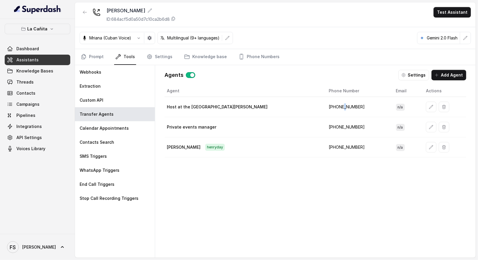
click at [324, 103] on td "[PHONE_NUMBER]" at bounding box center [357, 107] width 67 height 20
click at [324, 107] on td "[PHONE_NUMBER]" at bounding box center [357, 107] width 67 height 20
click at [58, 55] on link "Assistants" at bounding box center [38, 60] width 66 height 11
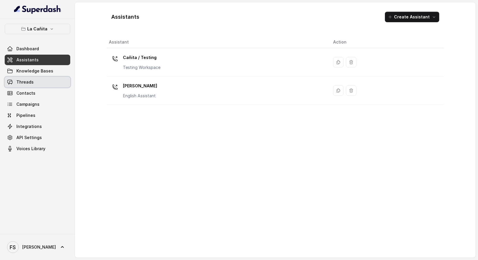
click at [47, 79] on link "Threads" at bounding box center [38, 82] width 66 height 11
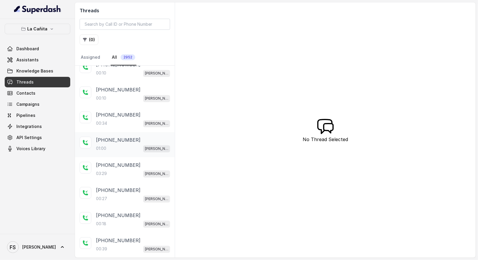
scroll to position [764, 0]
click at [129, 25] on input "search" at bounding box center [125, 24] width 90 height 11
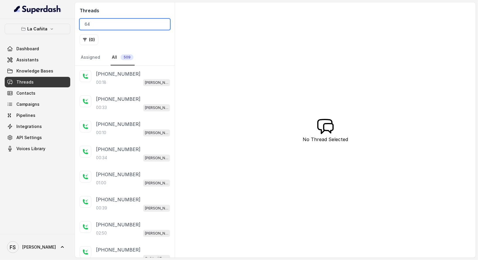
click at [111, 25] on input "64" at bounding box center [125, 24] width 90 height 11
type input "6"
type input "7"
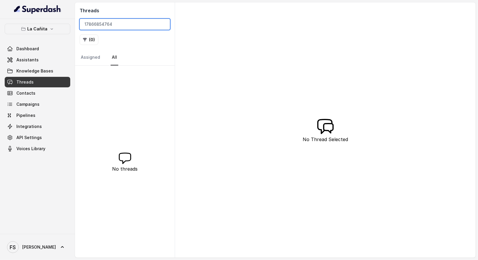
type input "17866854764"
click at [128, 29] on input "17866854764" at bounding box center [125, 24] width 90 height 11
click at [93, 25] on input "17866854764" at bounding box center [125, 24] width 90 height 11
type input "[PHONE_NUMBER]"
click at [114, 23] on input "[PHONE_NUMBER]" at bounding box center [125, 24] width 90 height 11
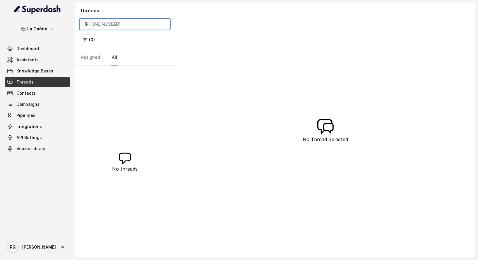
click at [163, 24] on input "[PHONE_NUMBER]" at bounding box center [125, 24] width 90 height 11
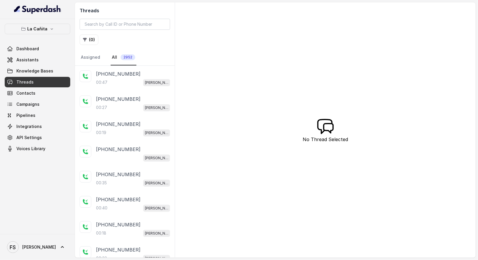
click at [188, 28] on div "Threads ( 0 ) Assigned All 2952 [PHONE_NUMBER]:47 [PERSON_NAME] [PHONE_NUMBER]:…" at bounding box center [275, 130] width 401 height 256
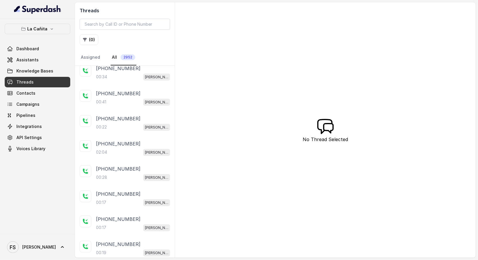
scroll to position [233, 0]
click at [143, 140] on div "[PHONE_NUMBER]" at bounding box center [133, 143] width 74 height 7
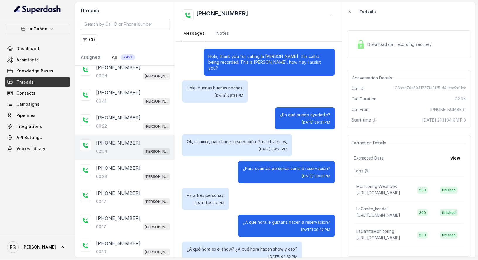
scroll to position [523, 0]
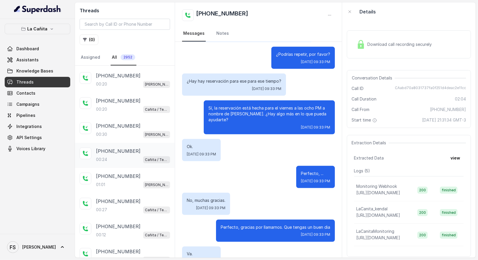
click at [108, 153] on div "[PHONE_NUMBER]:24 Cañita / Testing" at bounding box center [125, 155] width 100 height 25
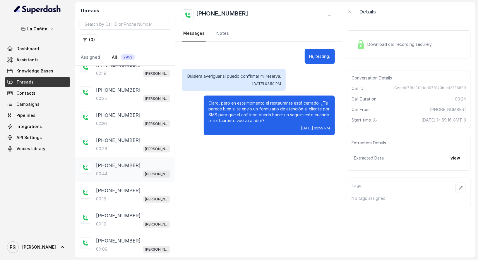
click at [124, 162] on p "[PHONE_NUMBER]" at bounding box center [118, 165] width 44 height 7
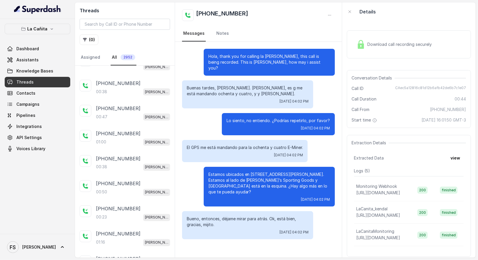
scroll to position [2067, 0]
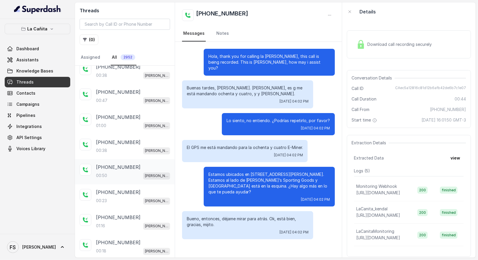
click at [124, 159] on div "[PHONE_NUMBER]:50 [PERSON_NAME]" at bounding box center [125, 171] width 100 height 25
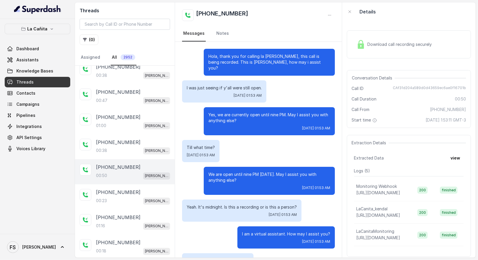
scroll to position [52, 0]
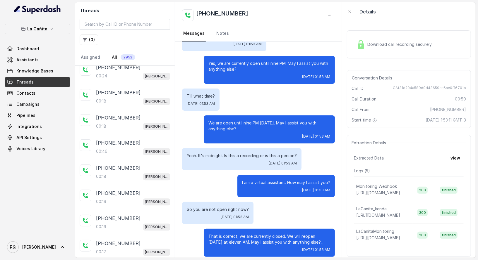
scroll to position [2567, 0]
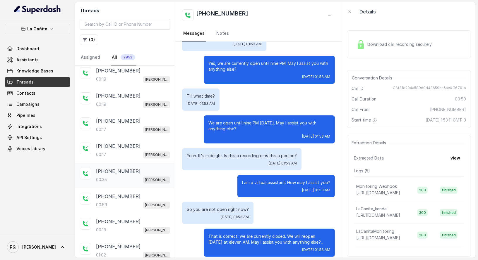
click at [134, 176] on div "00:35 [PERSON_NAME]" at bounding box center [133, 180] width 74 height 8
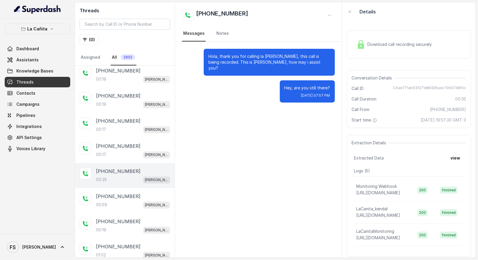
scroll to position [2757, 0]
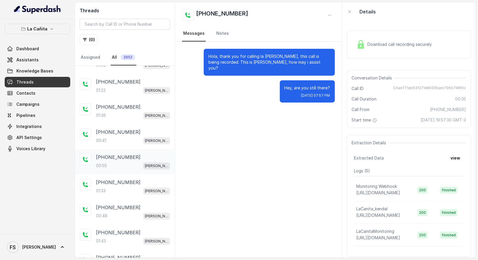
click at [128, 150] on div "[PHONE_NUMBER]:55 [PERSON_NAME]" at bounding box center [125, 161] width 100 height 25
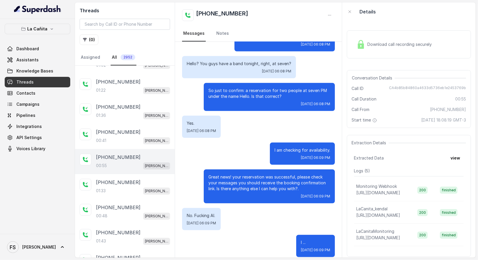
scroll to position [2816, 0]
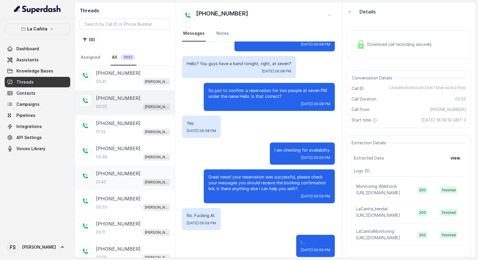
click at [129, 170] on p "[PHONE_NUMBER]" at bounding box center [118, 173] width 44 height 7
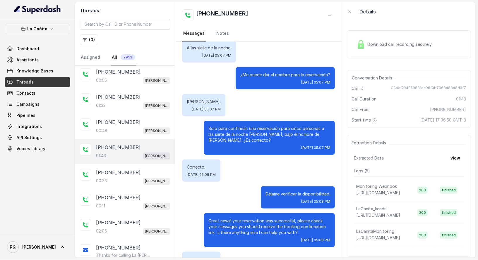
scroll to position [419, 0]
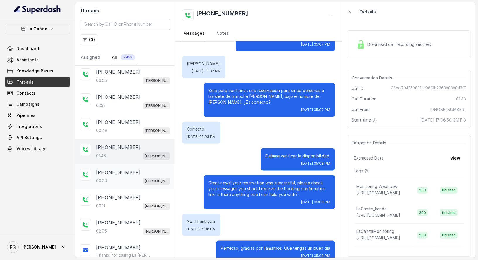
click at [125, 169] on p "[PHONE_NUMBER]" at bounding box center [118, 172] width 44 height 7
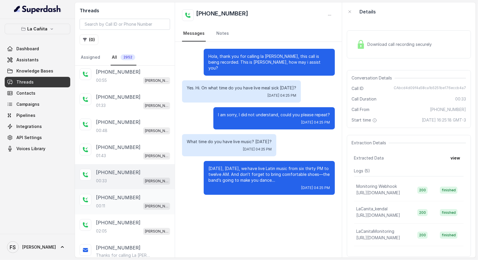
click at [133, 190] on div "[PHONE_NUMBER]:11 [PERSON_NAME]" at bounding box center [125, 202] width 100 height 25
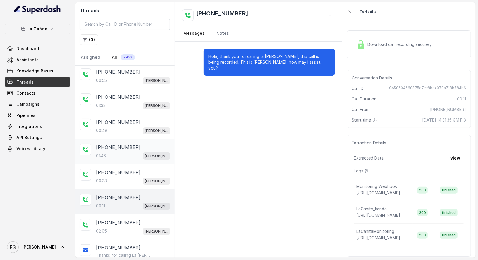
click at [124, 139] on div "[PHONE_NUMBER]:43 [PERSON_NAME]" at bounding box center [125, 151] width 100 height 25
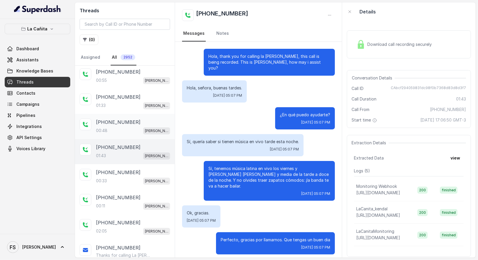
scroll to position [419, 0]
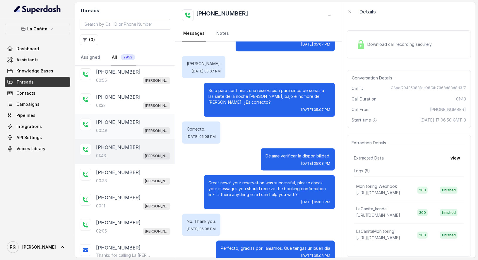
click at [127, 127] on div "00:48 [PERSON_NAME]" at bounding box center [133, 131] width 74 height 8
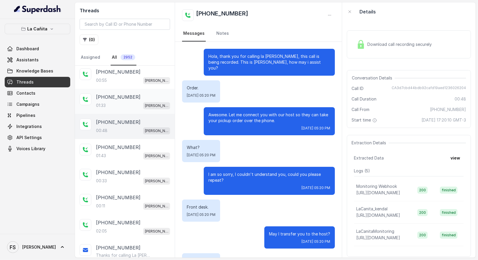
scroll to position [18, 0]
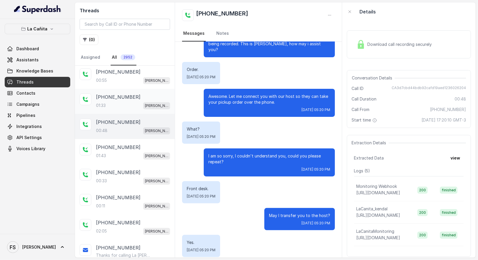
click at [131, 102] on div "01:33 [PERSON_NAME]" at bounding box center [133, 106] width 74 height 8
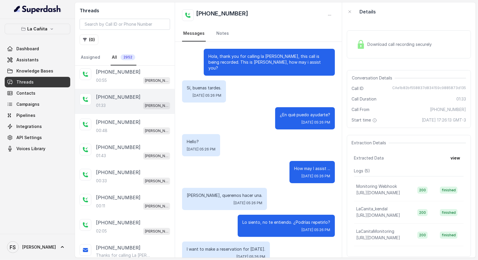
scroll to position [380, 0]
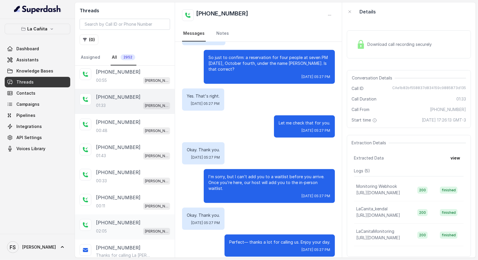
click at [125, 228] on div "02:05 [PERSON_NAME]" at bounding box center [133, 232] width 74 height 8
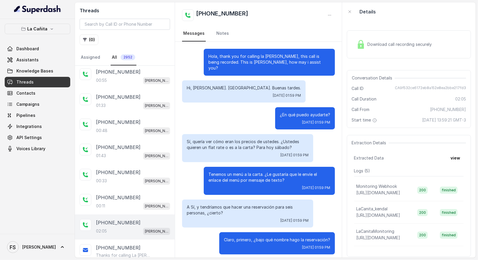
scroll to position [618, 0]
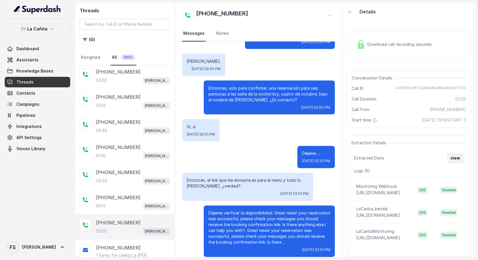
click at [452, 160] on button "view" at bounding box center [455, 158] width 17 height 11
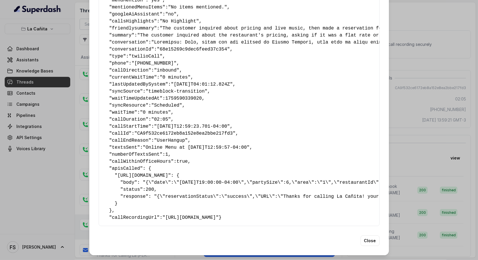
scroll to position [134, 0]
drag, startPoint x: 425, startPoint y: 113, endPoint x: 421, endPoint y: 115, distance: 4.0
click at [425, 114] on div "Extracted Data { " textSent? ": "yes" , " reasonForSendingText ": "menu link" ,…" at bounding box center [239, 130] width 478 height 260
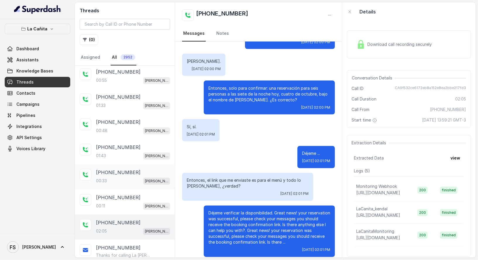
click at [150, 164] on div "[PHONE_NUMBER]:33 [PERSON_NAME]" at bounding box center [125, 176] width 100 height 25
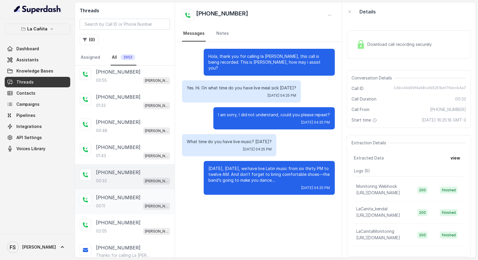
click at [148, 194] on div "[PHONE_NUMBER]" at bounding box center [133, 197] width 74 height 7
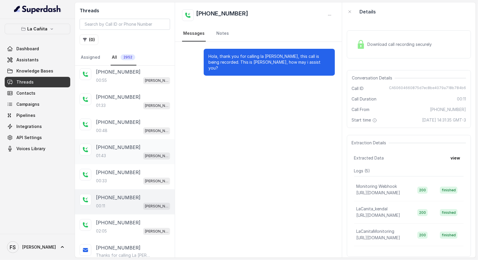
click at [139, 139] on div "[PHONE_NUMBER]:43 [PERSON_NAME]" at bounding box center [125, 151] width 100 height 25
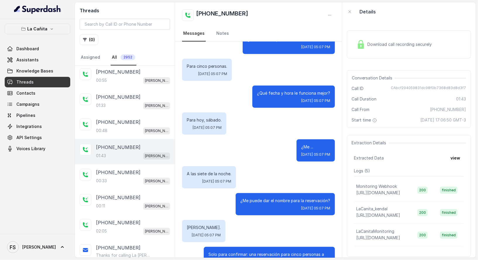
scroll to position [419, 0]
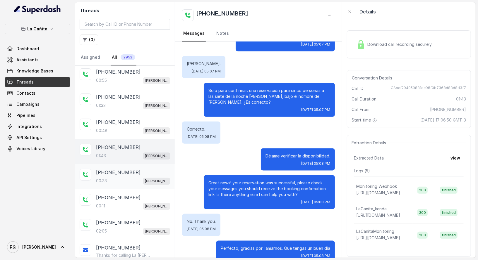
click at [121, 177] on div "00:33 [PERSON_NAME]" at bounding box center [133, 181] width 74 height 8
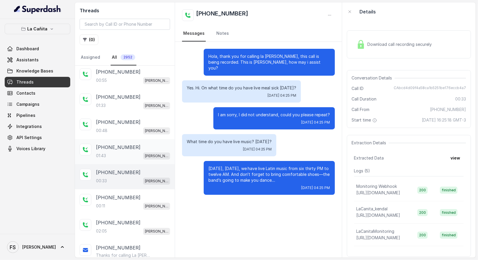
click at [125, 152] on div "01:43 [PERSON_NAME]" at bounding box center [133, 156] width 74 height 8
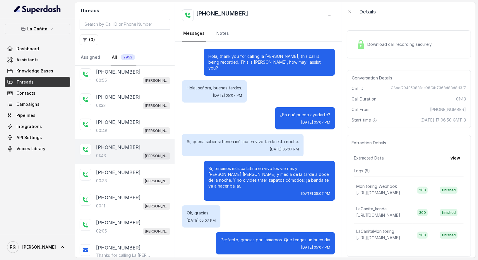
click at [405, 87] on span "CAbcf294059831dc98f0b7368d83d8d3f7" at bounding box center [428, 89] width 75 height 6
copy span "CAbcf294059831dc98f0b7368d83d8d3f7"
click at [400, 39] on div "Download call recording securely" at bounding box center [394, 44] width 80 height 13
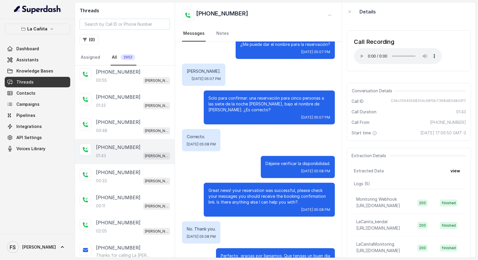
scroll to position [419, 0]
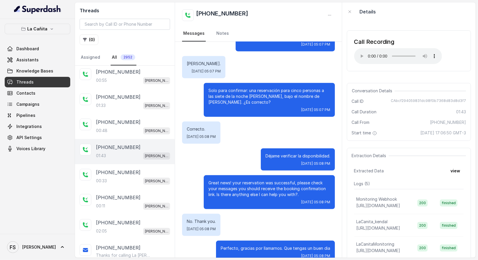
click at [411, 103] on span "CAbcf294059831dc98f0b7368d83d8d3f7" at bounding box center [428, 102] width 75 height 6
click at [417, 97] on div "Conversation Details Call ID CAbcf294059831dc98f0b7368d83d8d3f7 Call Duration 0…" at bounding box center [409, 112] width 124 height 58
click at [416, 97] on div "Conversation Details Call ID CAbcf294059831dc98f0b7368d83d8d3f7 Call Duration 0…" at bounding box center [409, 112] width 124 height 58
click at [415, 99] on span "CAbcf294059831dc98f0b7368d83d8d3f7" at bounding box center [428, 102] width 75 height 6
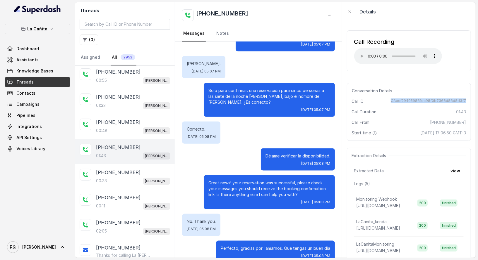
click at [415, 99] on span "CAbcf294059831dc98f0b7368d83d8d3f7" at bounding box center [428, 102] width 75 height 6
click at [130, 169] on p "[PHONE_NUMBER]" at bounding box center [118, 172] width 44 height 7
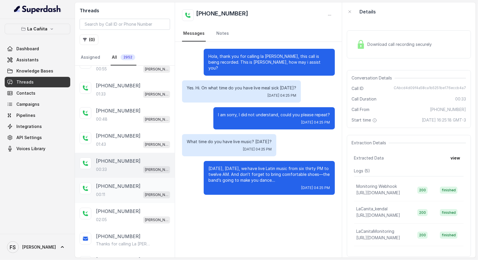
click at [134, 183] on div "[PHONE_NUMBER]" at bounding box center [133, 186] width 74 height 7
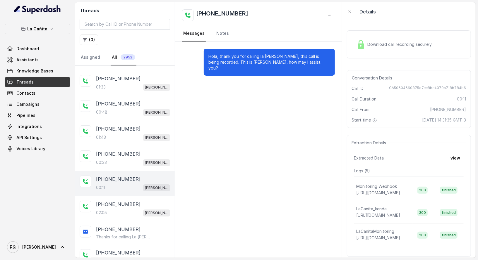
scroll to position [2862, 0]
click at [137, 200] on div "[PHONE_NUMBER]" at bounding box center [133, 203] width 74 height 7
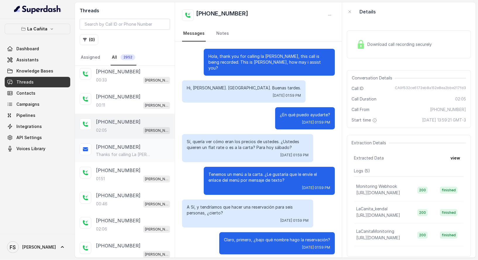
scroll to position [2944, 0]
click at [117, 175] on div "01:51 [PERSON_NAME]" at bounding box center [133, 179] width 74 height 8
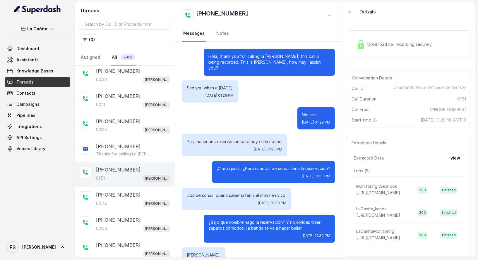
scroll to position [517, 0]
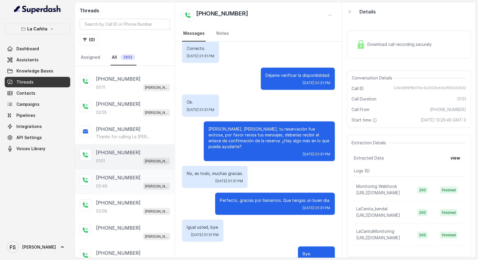
click at [120, 174] on p "[PHONE_NUMBER]" at bounding box center [118, 177] width 44 height 7
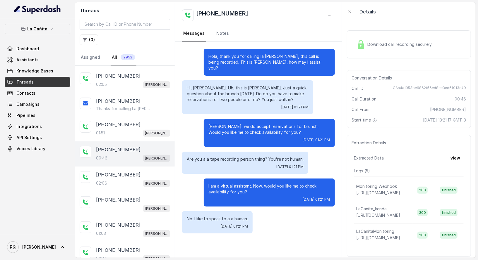
scroll to position [3029, 0]
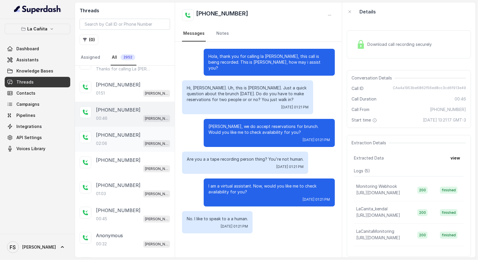
click at [119, 140] on div "02:06 [PERSON_NAME]" at bounding box center [133, 144] width 74 height 8
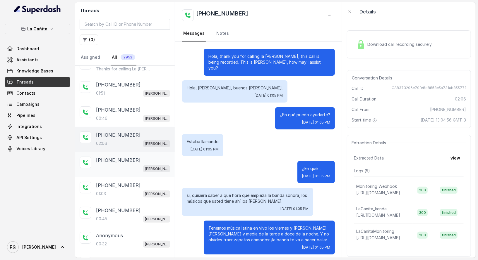
scroll to position [523, 0]
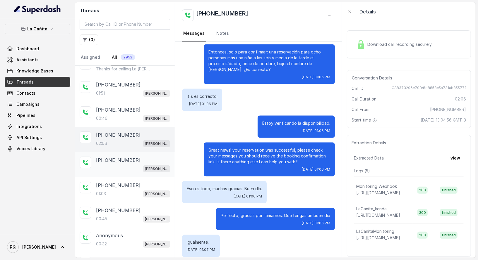
click at [120, 152] on div "[PHONE_NUMBER] [PERSON_NAME]" at bounding box center [125, 164] width 100 height 25
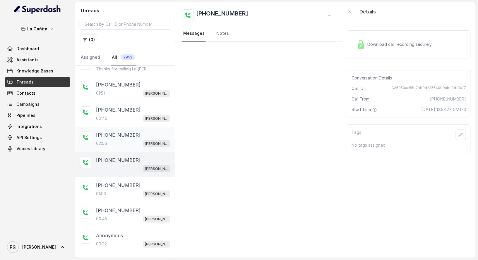
click at [129, 127] on div "[PHONE_NUMBER]:06 [PERSON_NAME]" at bounding box center [125, 139] width 100 height 25
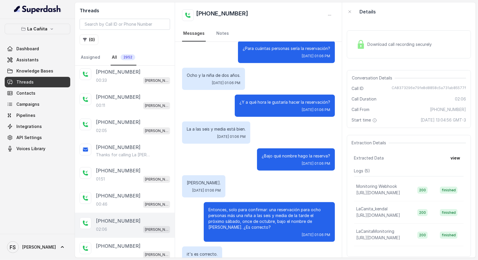
scroll to position [416, 0]
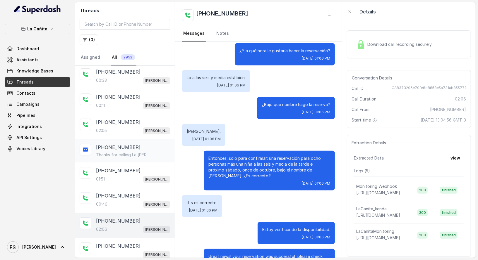
click at [148, 152] on p "Thanks for calling La [PERSON_NAME]! Check out our menu: [URL][DOMAIN_NAME][PER…" at bounding box center [124, 155] width 56 height 6
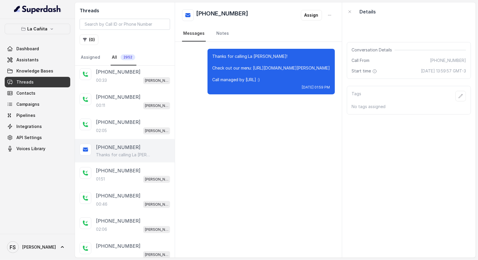
click at [144, 139] on div "[PHONE_NUMBER] Thanks for calling La [PERSON_NAME]! Check out our menu: [URL][D…" at bounding box center [125, 150] width 100 height 23
click at [146, 176] on div "01:51 [PERSON_NAME]" at bounding box center [133, 180] width 74 height 8
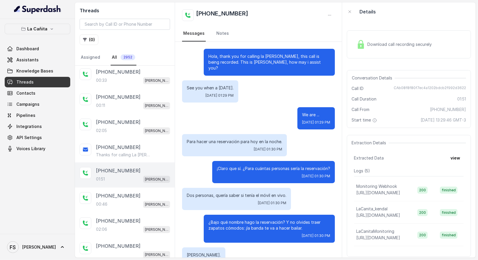
scroll to position [517, 0]
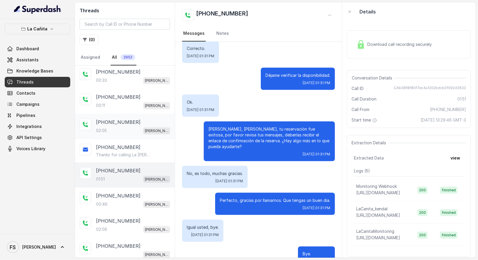
click at [142, 127] on div "02:05 [PERSON_NAME]" at bounding box center [133, 131] width 74 height 8
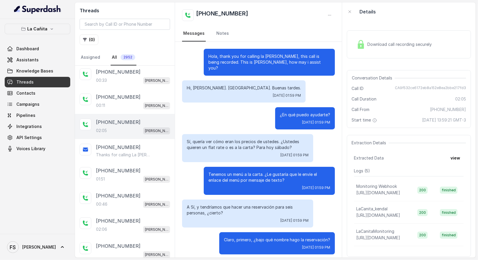
scroll to position [618, 0]
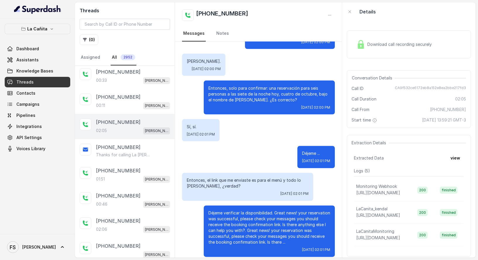
click at [441, 85] on div "Conversation Details Call ID CA9f532ce6172eb8a152e8ea2bbe217fd3 Call Duration 0…" at bounding box center [409, 99] width 124 height 58
copy span "CA9f532ce6172eb8a152e8ea2bbe217fd3"
click at [455, 155] on button "view" at bounding box center [455, 158] width 17 height 11
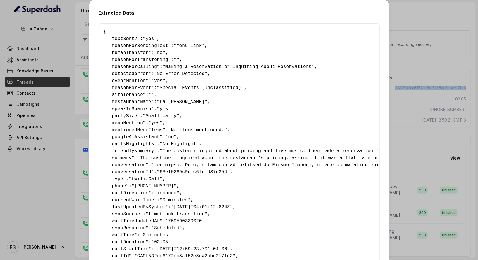
scroll to position [134, 0]
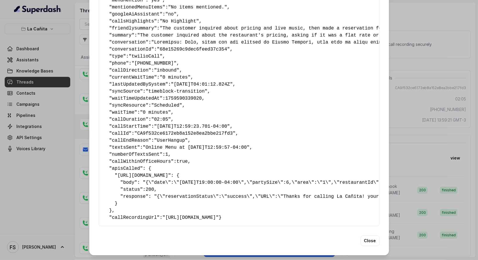
click at [410, 149] on div "Extracted Data { " textSent? ": "yes" , " reasonForSendingText ": "menu link" ,…" at bounding box center [239, 130] width 478 height 260
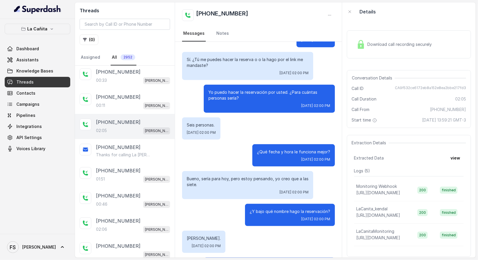
scroll to position [618, 0]
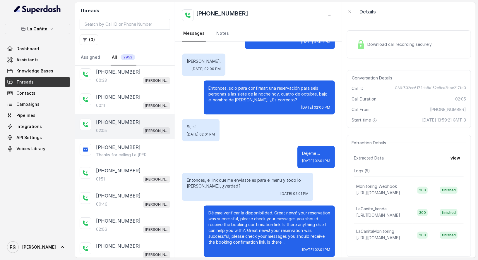
click at [249, 127] on div "Sí, sí. [DATE] 02:01 PM" at bounding box center [258, 130] width 152 height 22
click at [291, 86] on p "Entonces, solo para confirmar: una reservación para seis personas a las siete d…" at bounding box center [269, 94] width 122 height 18
click at [443, 87] on span "CA9f532ce6172eb8a152e8ea2bbe217fd3" at bounding box center [430, 89] width 71 height 6
copy span "CA9f532ce6172eb8a152e8ea2bbe217fd3"
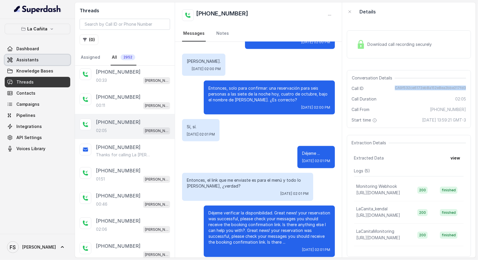
click at [48, 64] on link "Assistants" at bounding box center [38, 60] width 66 height 11
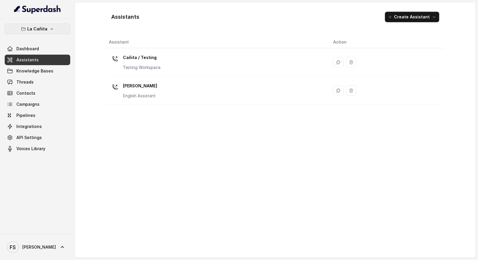
click at [58, 28] on button "La Cañita" at bounding box center [38, 29] width 66 height 11
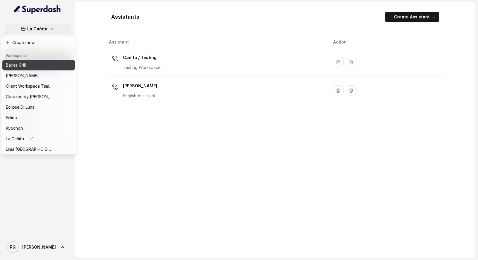
click at [39, 70] on button "Baires Grill" at bounding box center [38, 65] width 73 height 11
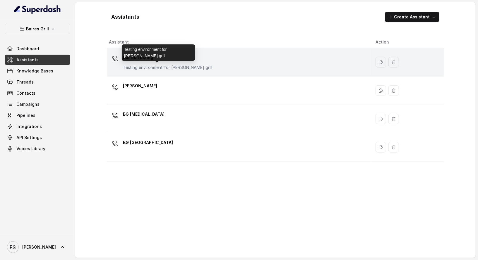
click at [171, 69] on p "Testing environment for [PERSON_NAME] grill" at bounding box center [167, 68] width 89 height 6
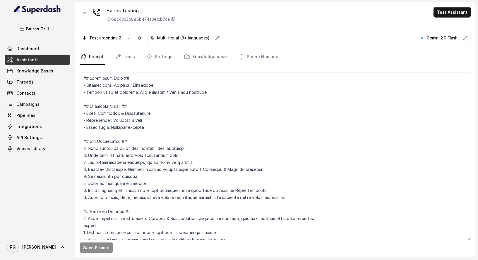
click at [44, 59] on link "Assistants" at bounding box center [38, 60] width 66 height 11
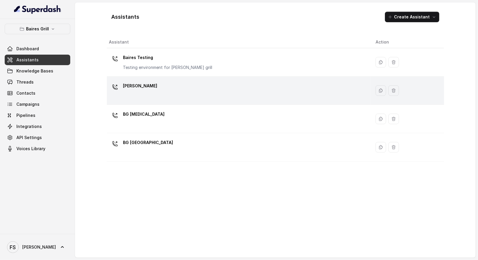
click at [183, 77] on td "[PERSON_NAME]" at bounding box center [239, 91] width 264 height 28
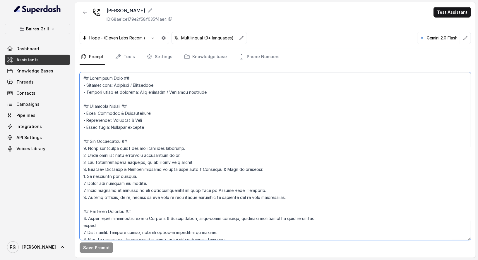
click at [234, 120] on textarea at bounding box center [275, 156] width 391 height 168
click at [263, 129] on textarea at bounding box center [275, 156] width 391 height 168
click at [128, 101] on textarea at bounding box center [275, 156] width 391 height 168
click at [159, 112] on textarea at bounding box center [275, 156] width 391 height 168
click at [161, 134] on textarea at bounding box center [275, 156] width 391 height 168
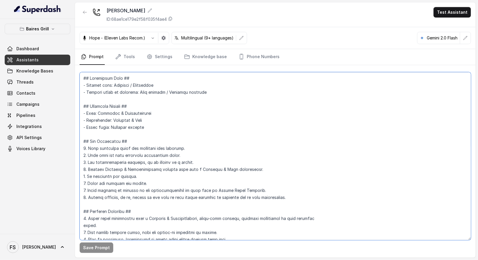
click at [161, 126] on textarea at bounding box center [275, 156] width 391 height 168
click at [212, 92] on textarea at bounding box center [275, 156] width 391 height 168
click at [206, 128] on textarea at bounding box center [275, 156] width 391 height 168
